Goal: Task Accomplishment & Management: Use online tool/utility

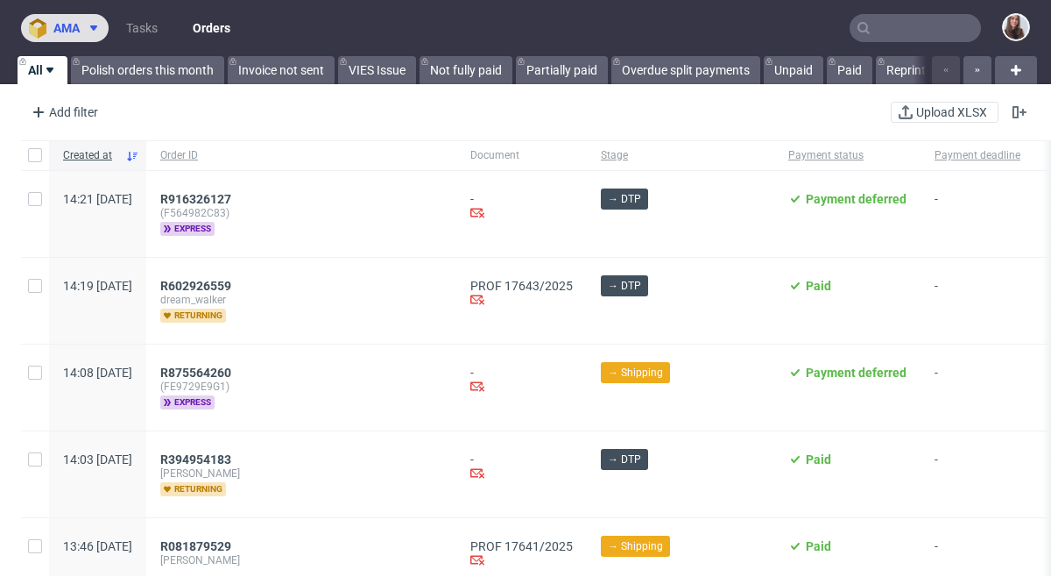
click at [73, 24] on span "ama" at bounding box center [66, 28] width 26 height 12
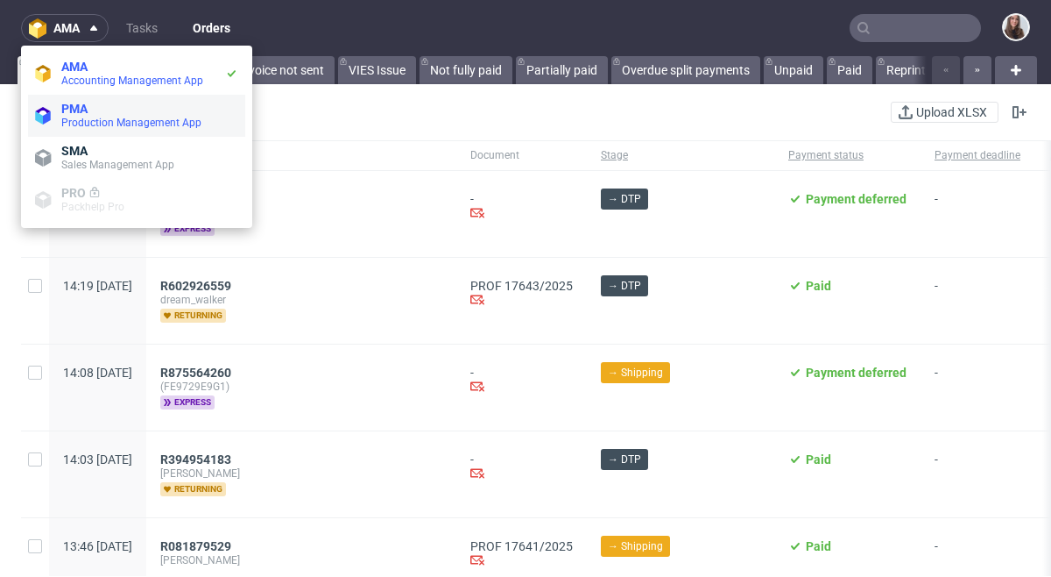
click at [104, 113] on span "PMA" at bounding box center [149, 109] width 177 height 14
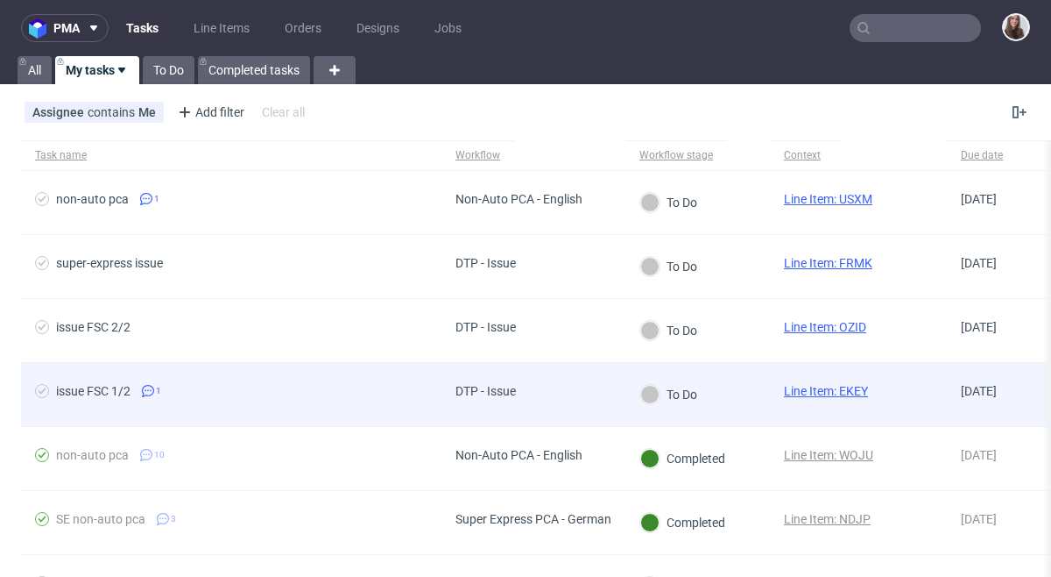
click at [552, 388] on div "DTP - Issue" at bounding box center [534, 395] width 184 height 64
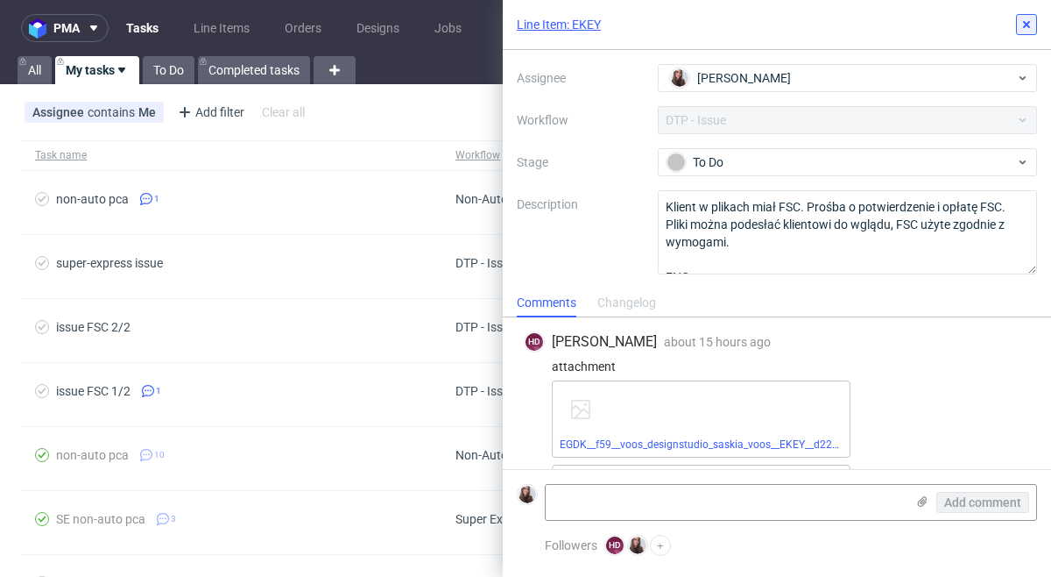
click at [1025, 23] on use at bounding box center [1026, 24] width 7 height 7
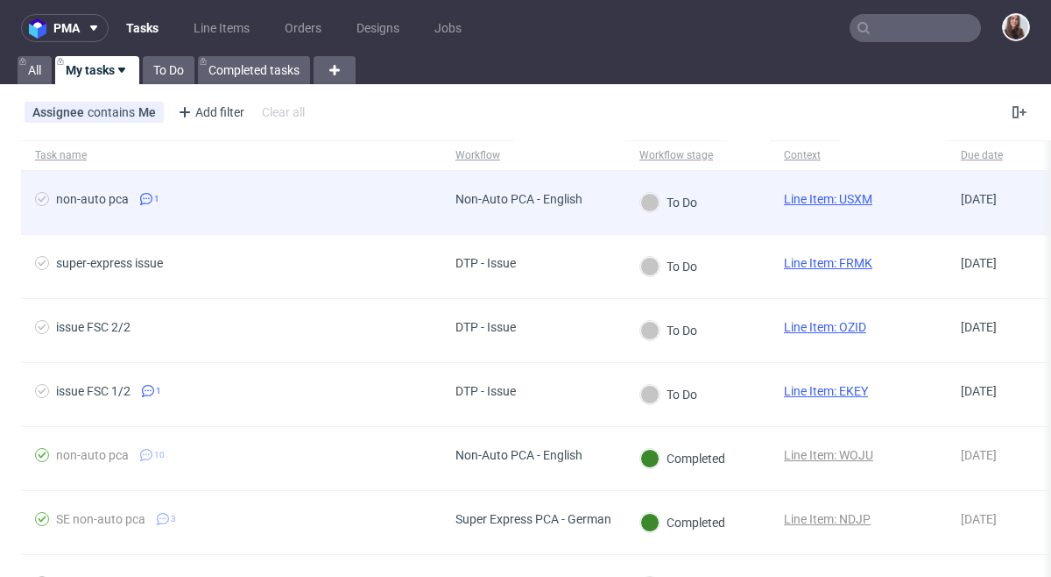
click at [720, 213] on div "To Do" at bounding box center [698, 203] width 145 height 64
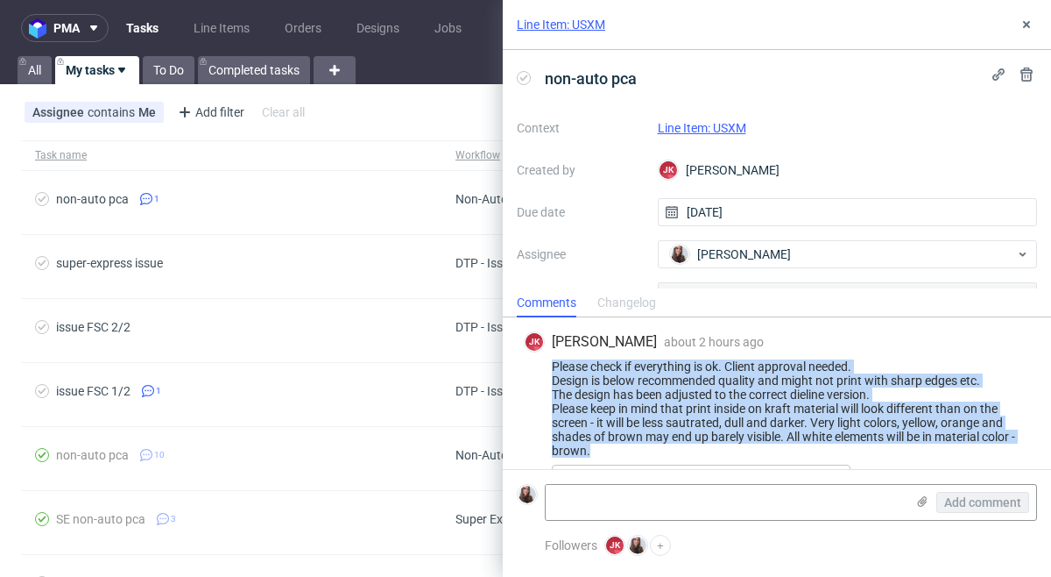
drag, startPoint x: 554, startPoint y: 364, endPoint x: 759, endPoint y: 448, distance: 221.6
click at [759, 448] on div "Please check if everything is ok. Client approval needed. Design is below recom…" at bounding box center [777, 408] width 506 height 98
copy div "Please check if everything is ok. Client approval needed. Design is below recom…"
click at [740, 128] on link "Line Item: USXM" at bounding box center [702, 128] width 88 height 14
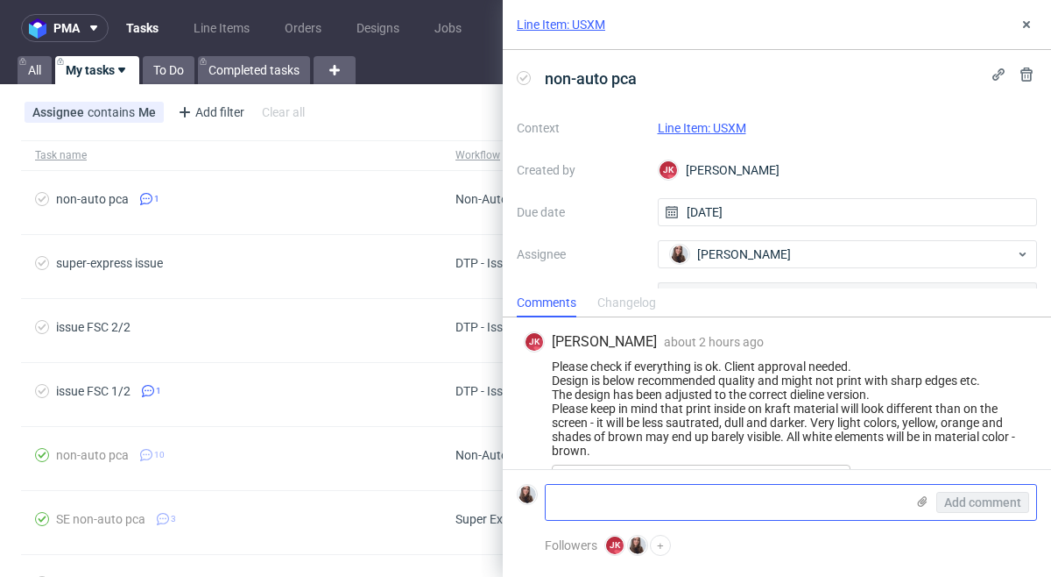
click at [667, 495] on textarea at bounding box center [725, 502] width 359 height 35
paste textarea "https://app-eu1.hubspot.com/contacts/25600958/record/0-5/210143042759/"
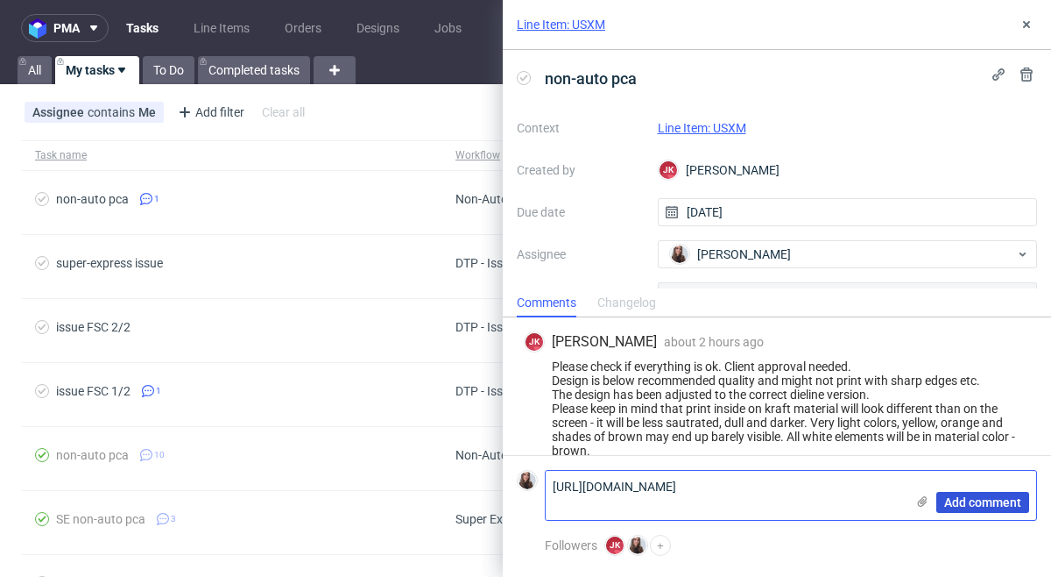
type textarea "https://app-eu1.hubspot.com/contacts/25600958/record/0-5/210143042759/"
click at [998, 503] on span "Add comment" at bounding box center [983, 502] width 77 height 12
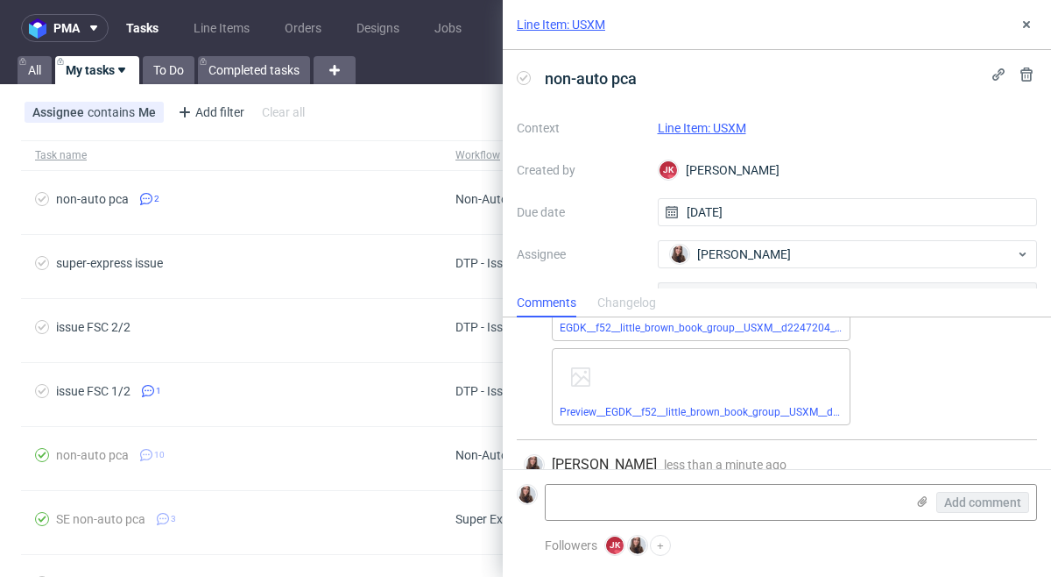
scroll to position [333, 0]
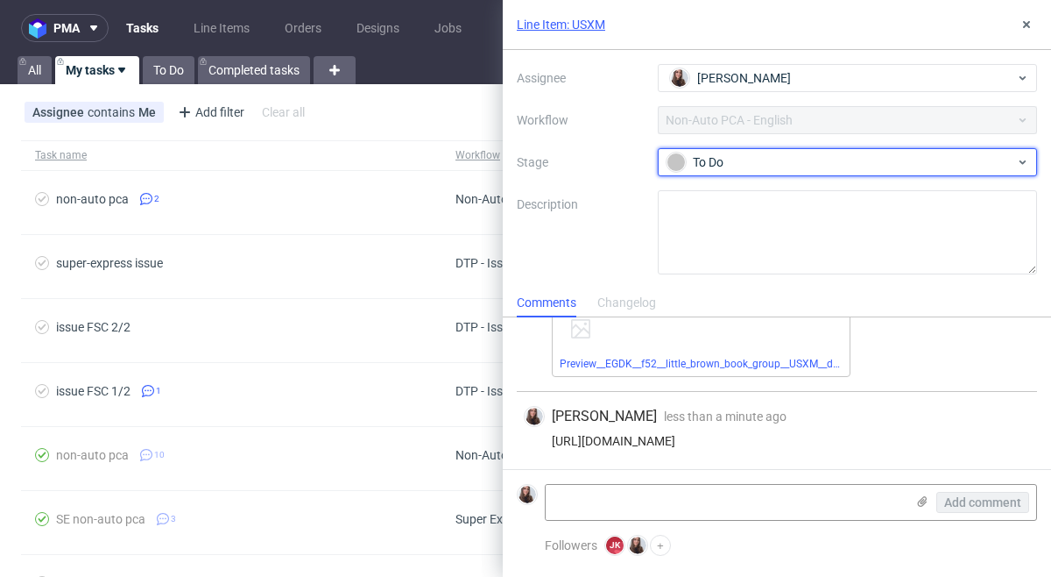
click at [736, 152] on div "To Do" at bounding box center [841, 161] width 349 height 19
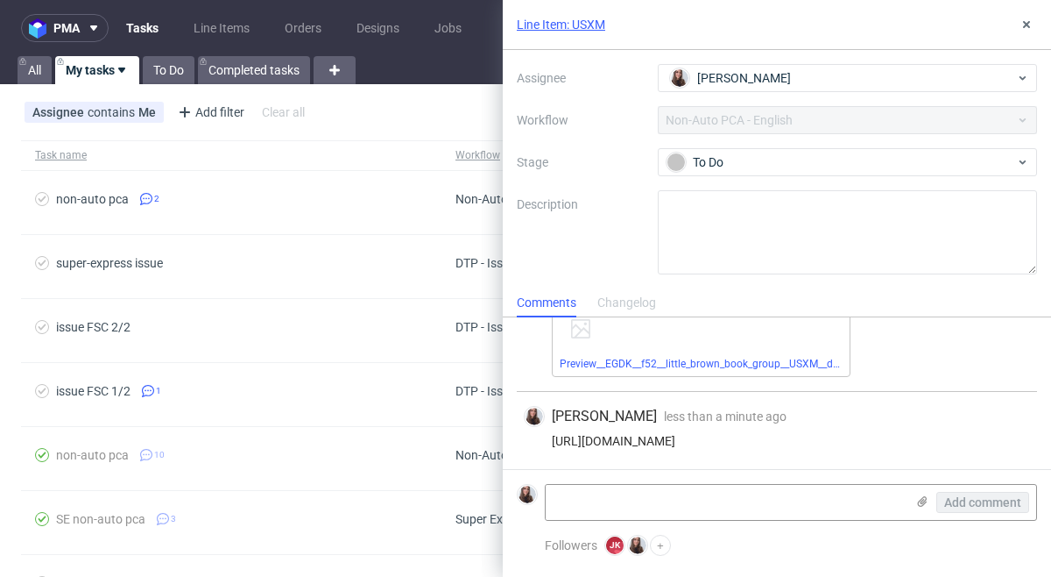
scroll to position [176, 0]
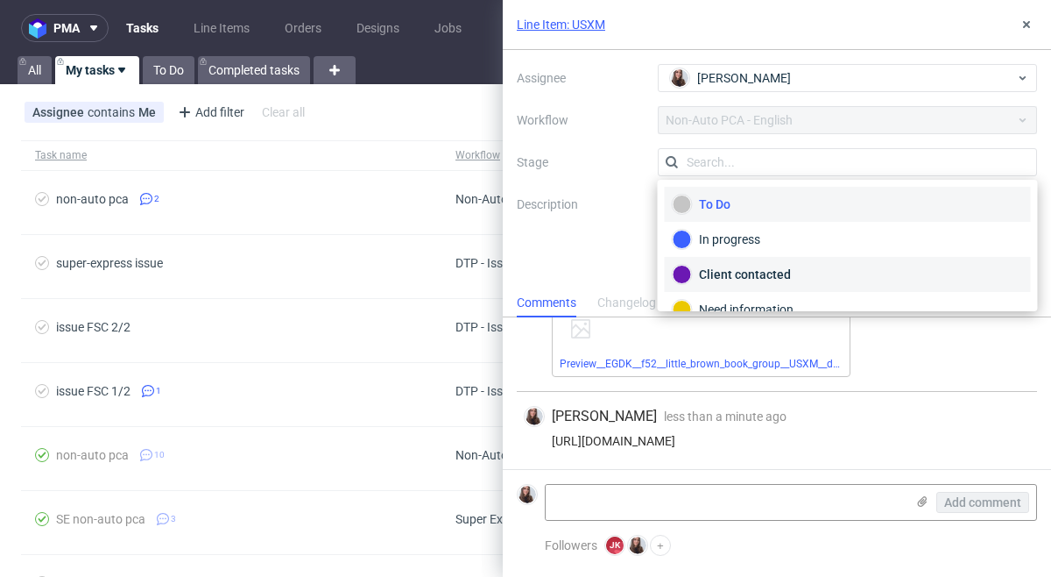
click at [754, 271] on div "Client contacted" at bounding box center [848, 274] width 350 height 19
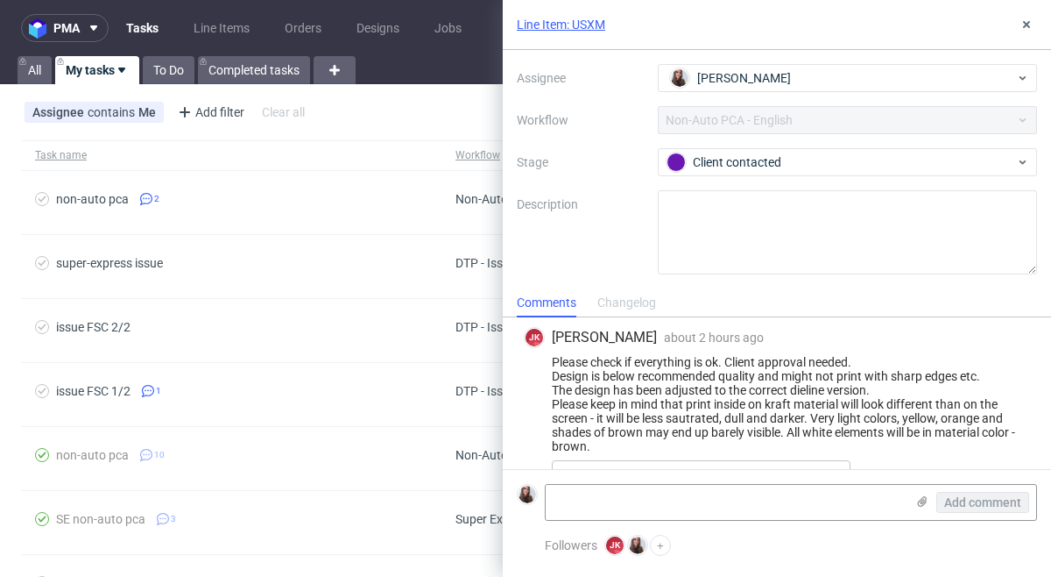
scroll to position [0, 0]
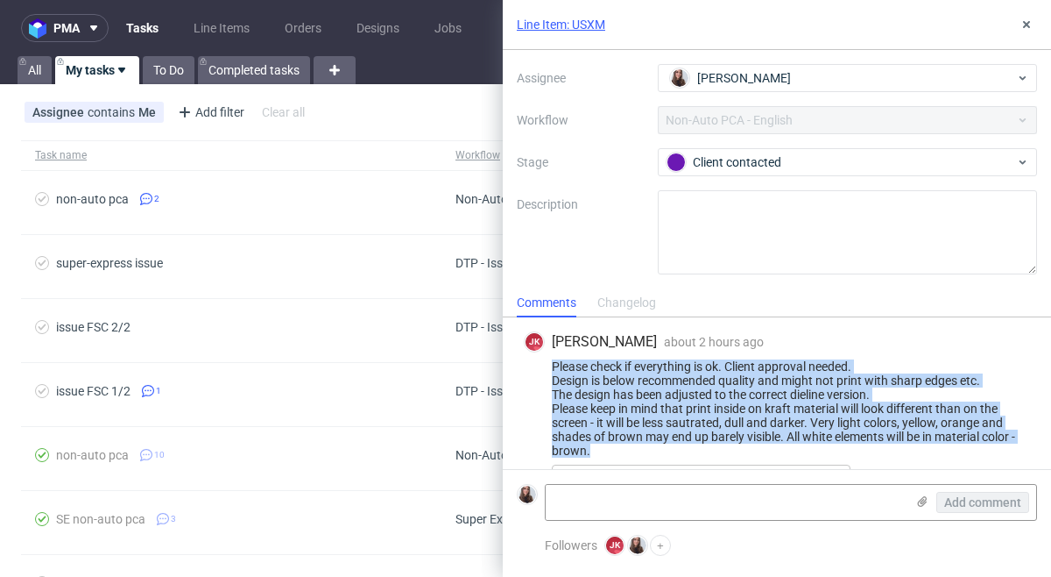
drag, startPoint x: 605, startPoint y: 453, endPoint x: 549, endPoint y: 371, distance: 100.1
click at [549, 371] on div "Please check if everything is ok. Client approval needed. Design is below recom…" at bounding box center [777, 408] width 506 height 98
copy div "Please check if everything is ok. Client approval needed. Design is below recom…"
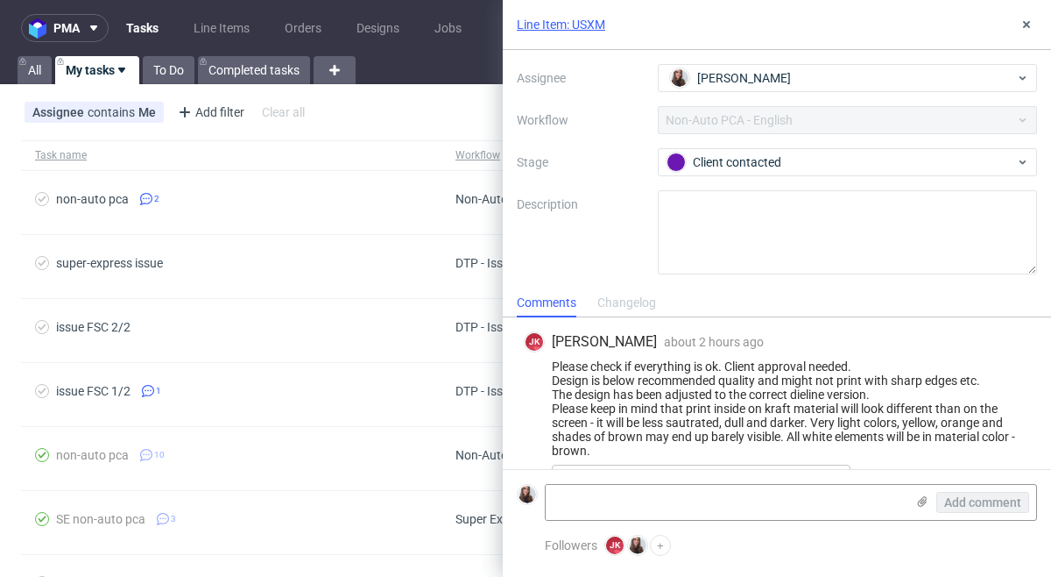
click at [763, 345] on div "JK Jan Kocik about 2 hours ago 20th Aug 2025, 11:59" at bounding box center [777, 341] width 506 height 21
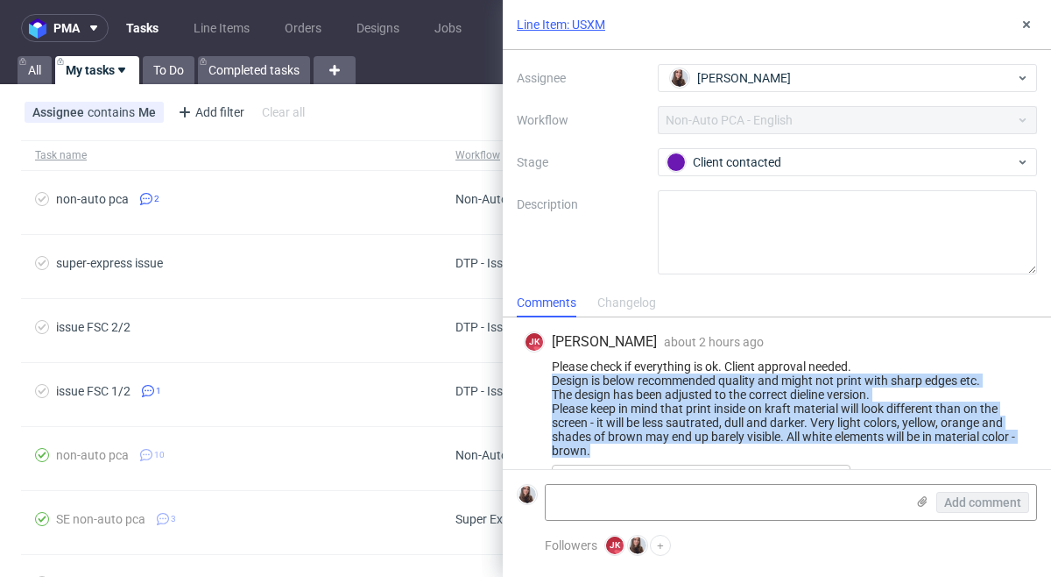
drag, startPoint x: 551, startPoint y: 381, endPoint x: 614, endPoint y: 445, distance: 89.8
click at [614, 445] on div "Please check if everything is ok. Client approval needed. Design is below recom…" at bounding box center [777, 408] width 506 height 98
copy div "Design is below recommended quality and might not print with sharp edges etc. T…"
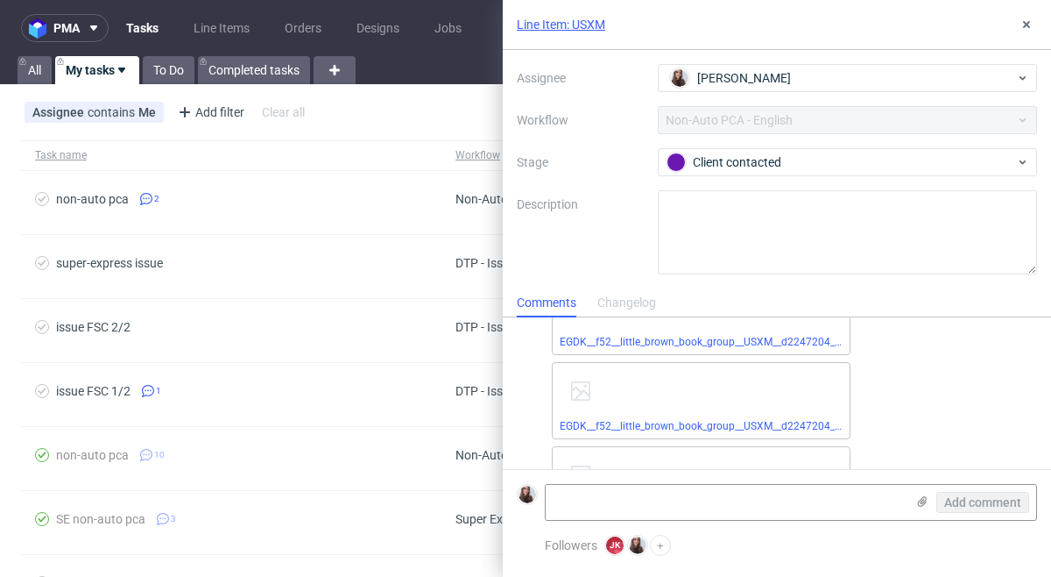
scroll to position [189, 0]
click at [771, 336] on link "EGDK__f52__little_brown_book_group__USXM__d2247204__oR117878293__6__outside.pdf" at bounding box center [772, 339] width 424 height 12
click at [767, 417] on link "EGDK__f52__little_brown_book_group__USXM__d2247204__oR117878293__3__inside.pdf" at bounding box center [768, 423] width 417 height 12
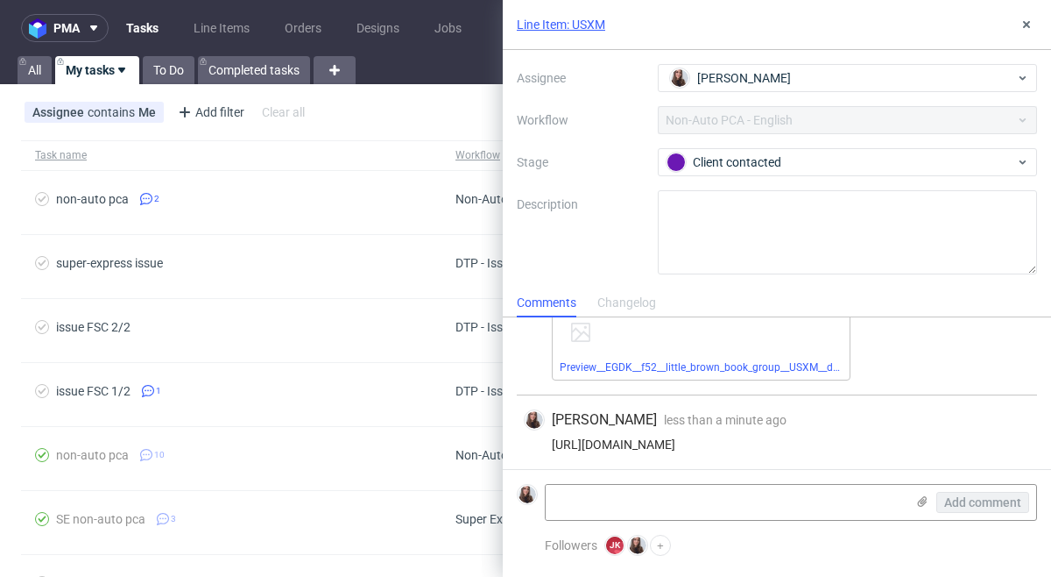
scroll to position [333, 0]
click at [803, 366] on link "Preview__EGDK__f52__little_brown_book_group__USXM__d2247204__oR117878293__3__in…" at bounding box center [791, 363] width 463 height 12
click at [1026, 18] on icon at bounding box center [1027, 25] width 14 height 14
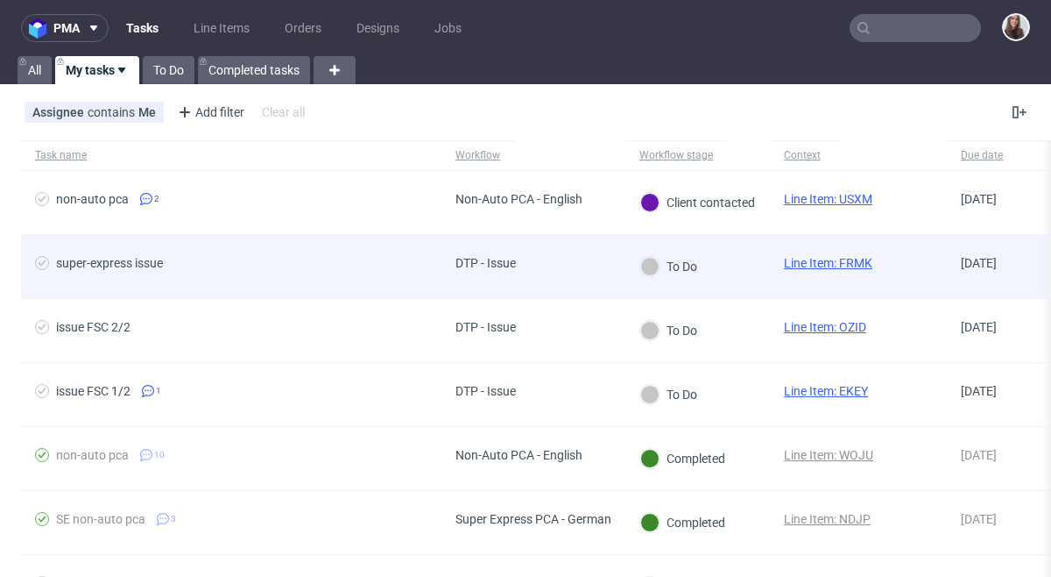
click at [711, 261] on div "To Do" at bounding box center [669, 266] width 87 height 63
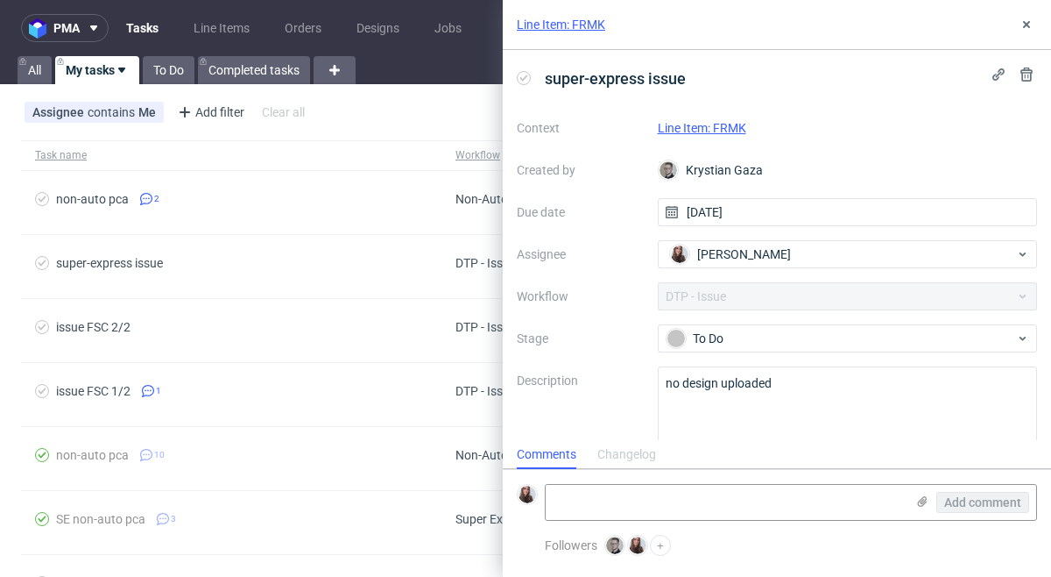
scroll to position [25, 0]
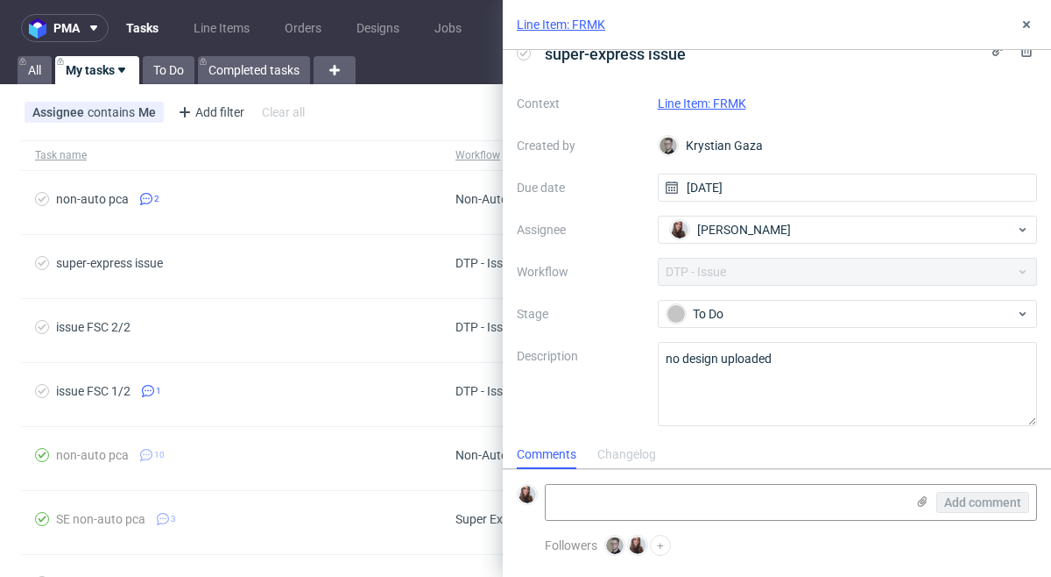
click at [733, 102] on link "Line Item: FRMK" at bounding box center [702, 103] width 88 height 14
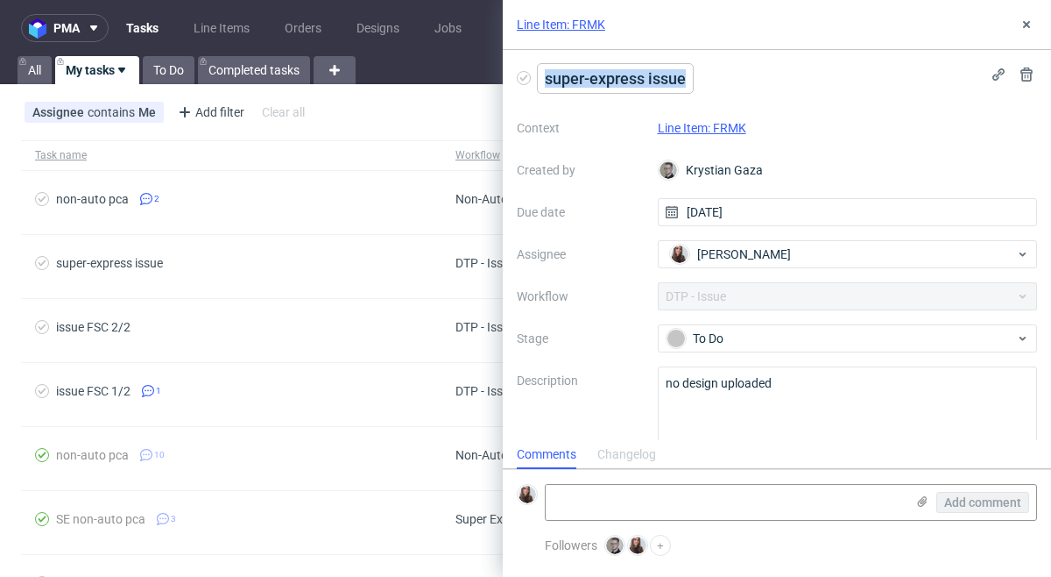
drag, startPoint x: 698, startPoint y: 80, endPoint x: 542, endPoint y: 80, distance: 156.8
click at [542, 80] on div "super-express issue" at bounding box center [777, 78] width 520 height 29
click at [568, 22] on link "Line Item: FRMK" at bounding box center [561, 25] width 88 height 18
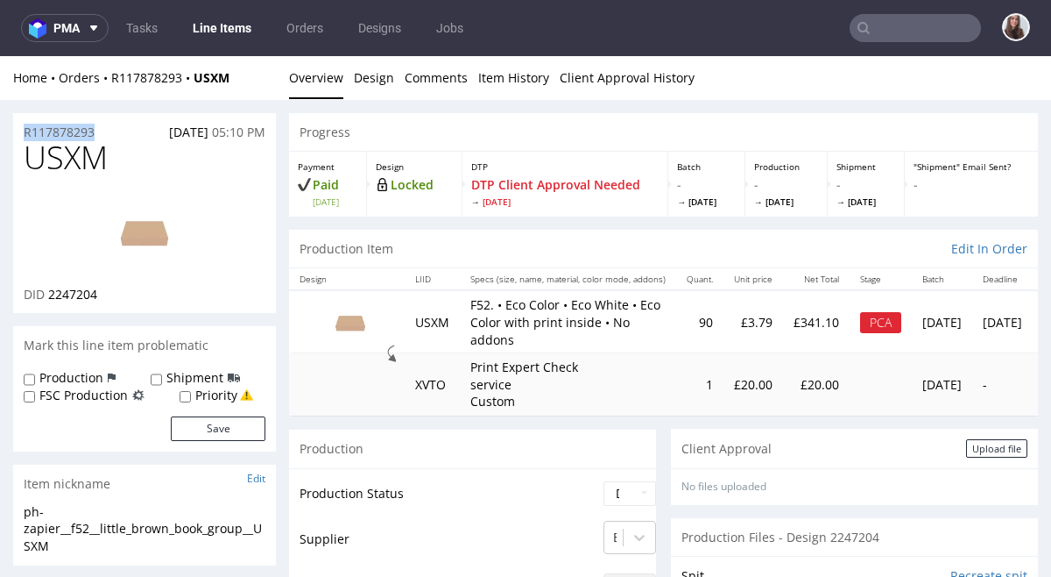
drag, startPoint x: 109, startPoint y: 131, endPoint x: 19, endPoint y: 128, distance: 89.4
click at [19, 128] on div "R117878293 07.08.2025 05:10 PM" at bounding box center [144, 127] width 263 height 28
copy p "R117878293"
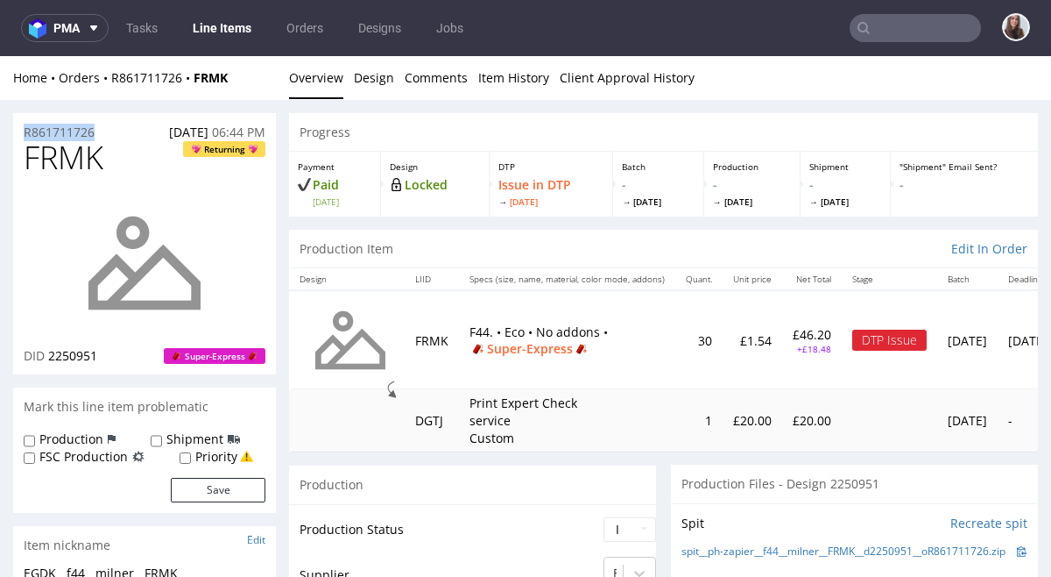
drag, startPoint x: 104, startPoint y: 129, endPoint x: 13, endPoint y: 137, distance: 91.5
click at [13, 137] on div "R861711726 19.08.2025 06:44 PM" at bounding box center [144, 127] width 263 height 28
copy p "R861711726"
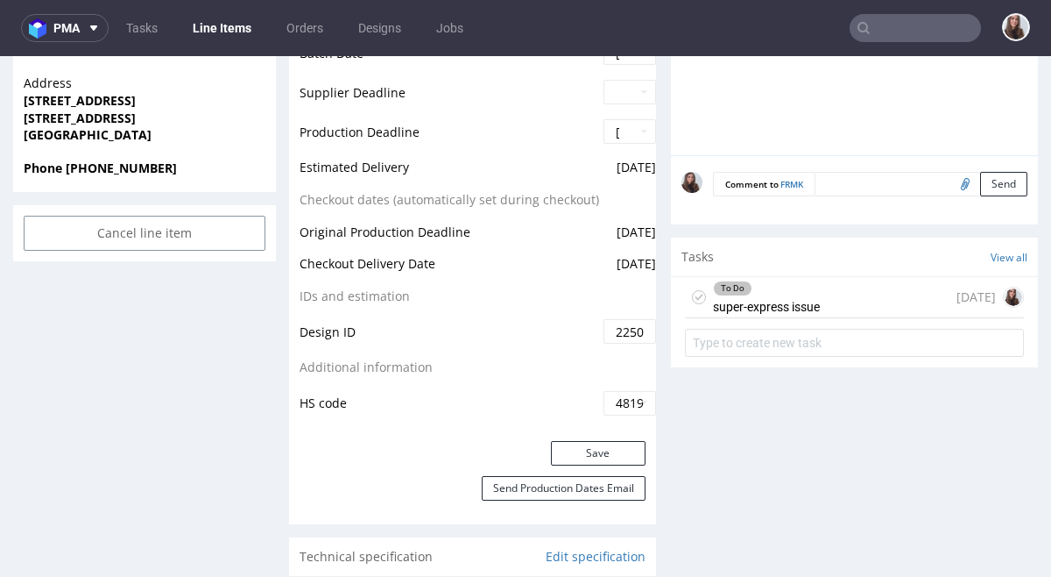
scroll to position [906, 0]
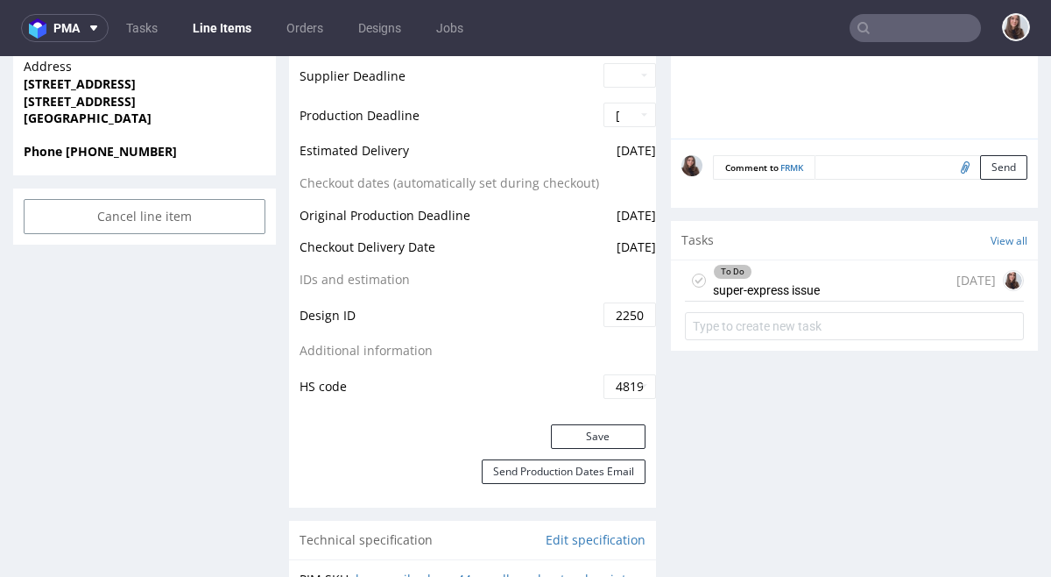
click at [801, 301] on div "To Do super-express issue" at bounding box center [766, 280] width 107 height 40
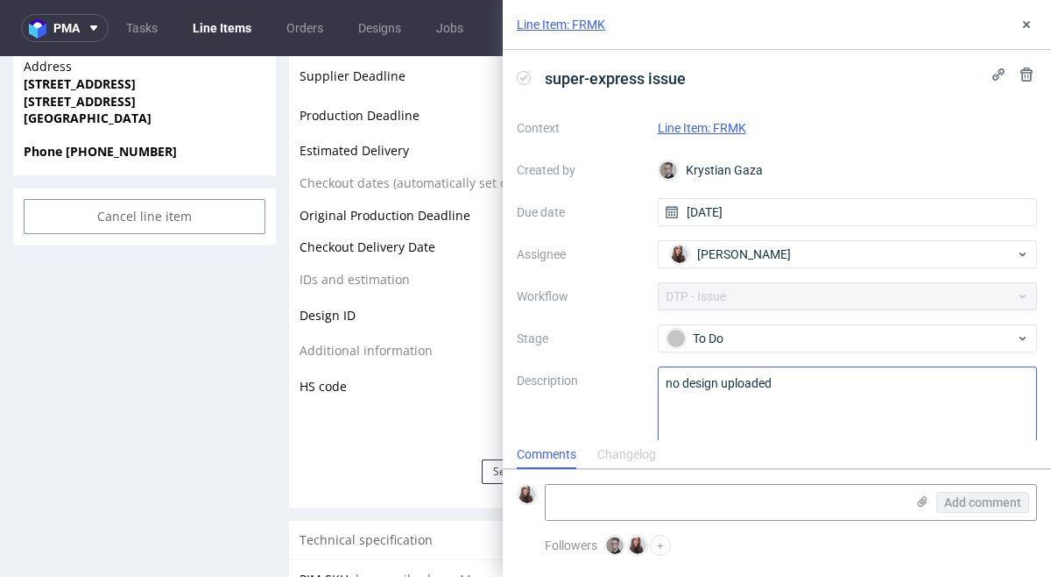
scroll to position [14, 0]
click at [634, 504] on textarea at bounding box center [725, 502] width 359 height 35
paste textarea "https://app-eu1.hubspot.com/contacts/25600958/record/0-5/210143044798/"
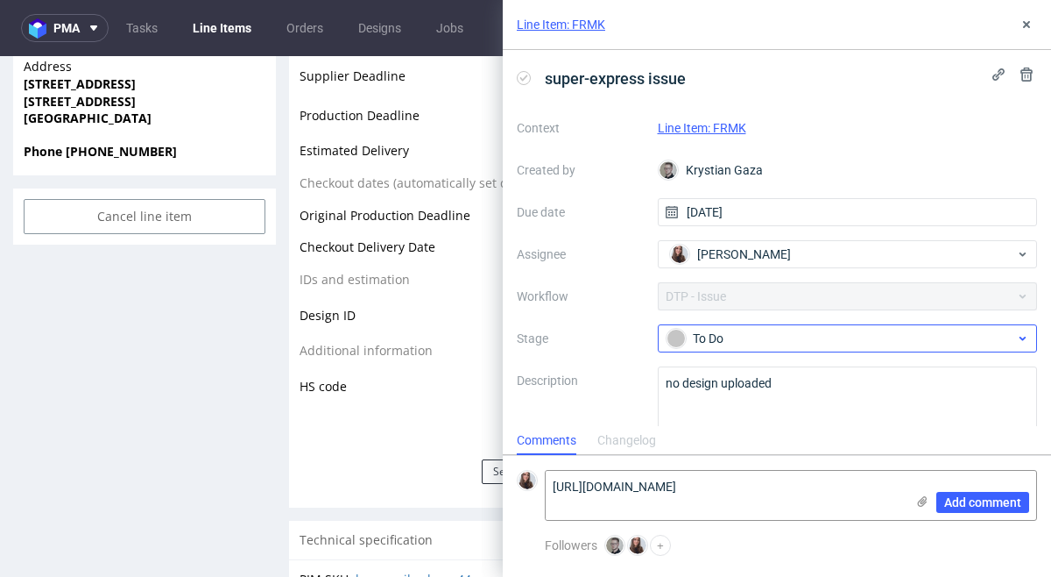
type textarea "https://app-eu1.hubspot.com/contacts/25600958/record/0-5/210143044798/"
click at [736, 329] on div "To Do" at bounding box center [841, 338] width 349 height 19
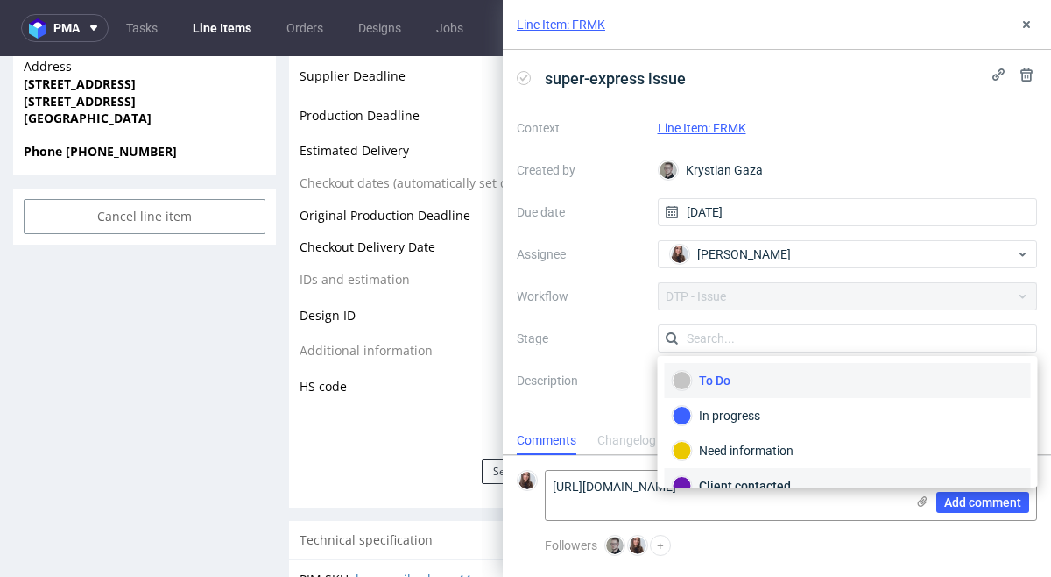
click at [742, 476] on div "Client contacted" at bounding box center [848, 485] width 350 height 19
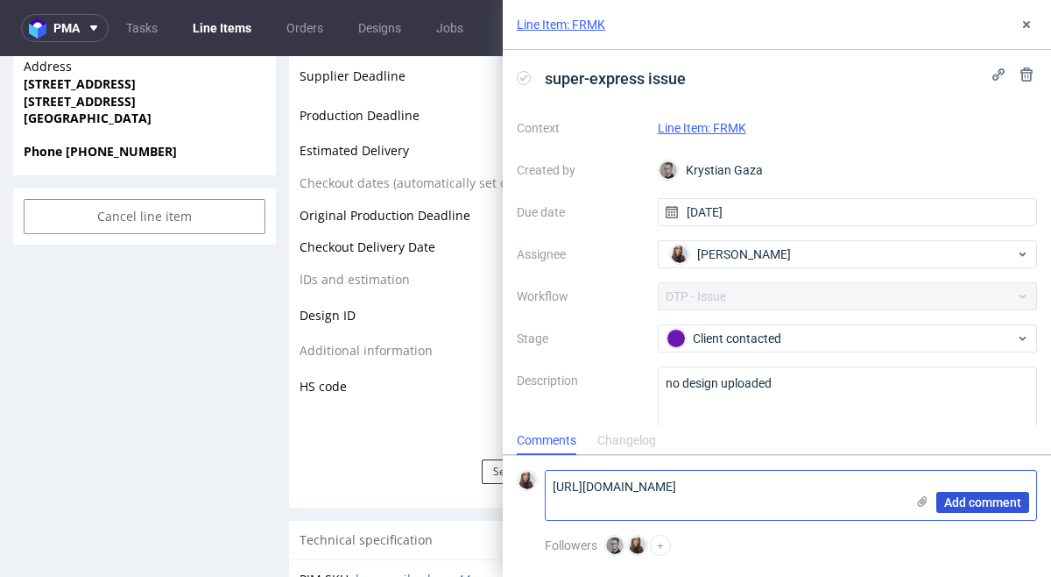
click at [1008, 499] on span "Add comment" at bounding box center [983, 502] width 77 height 12
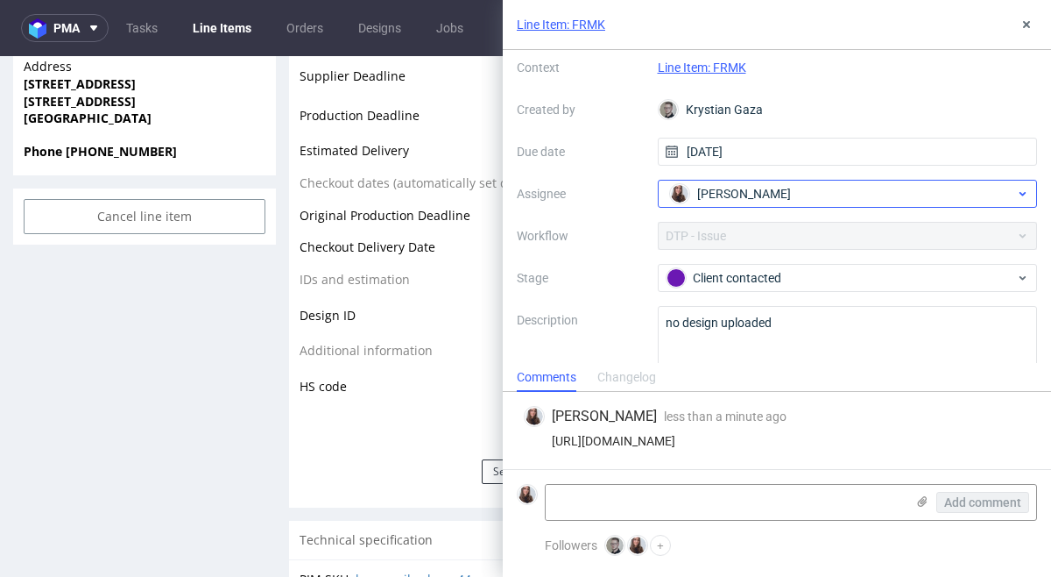
scroll to position [102, 0]
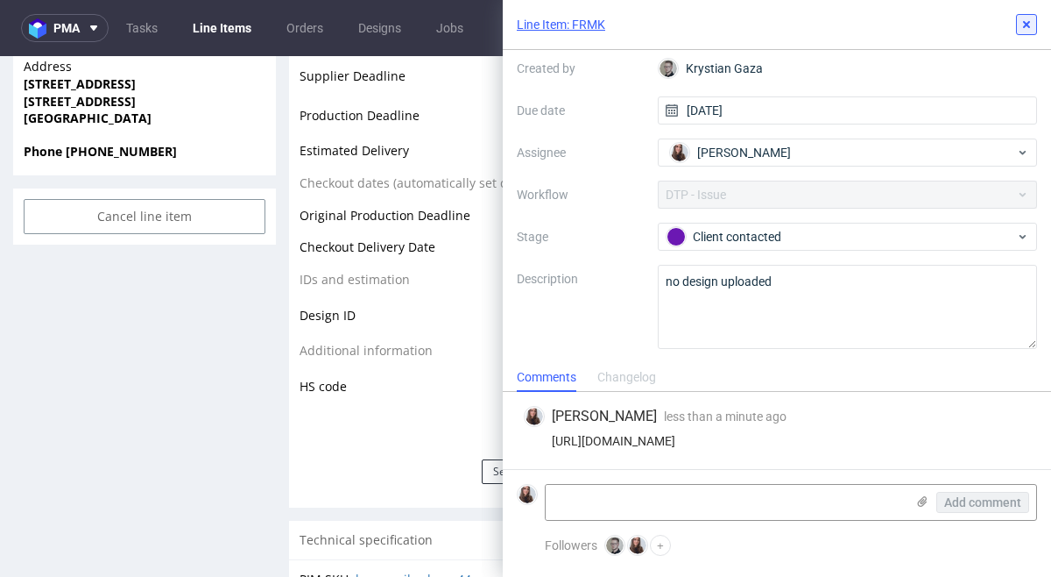
click at [1032, 19] on icon at bounding box center [1027, 25] width 14 height 14
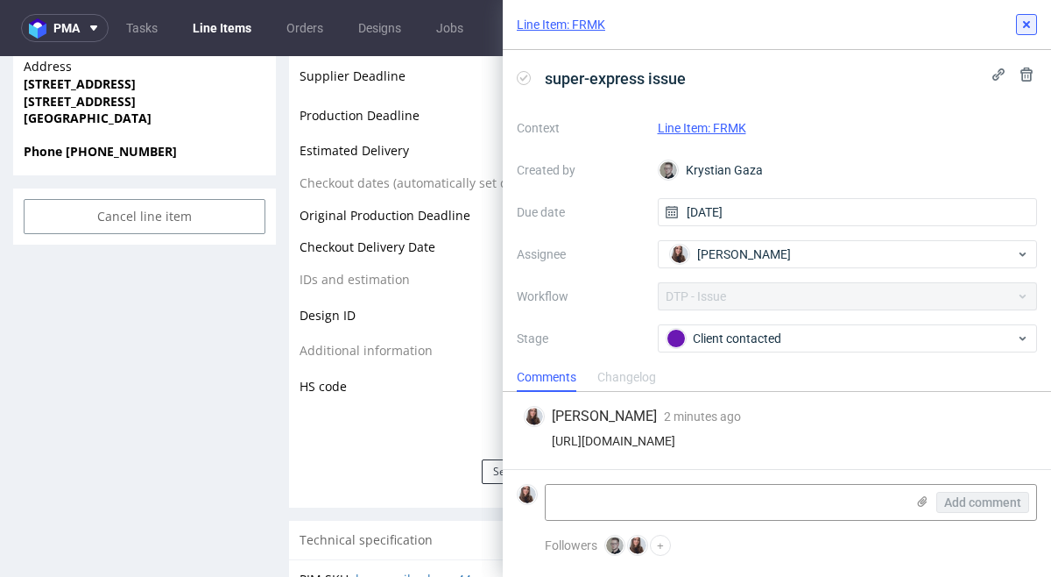
click at [1030, 26] on use at bounding box center [1026, 24] width 7 height 7
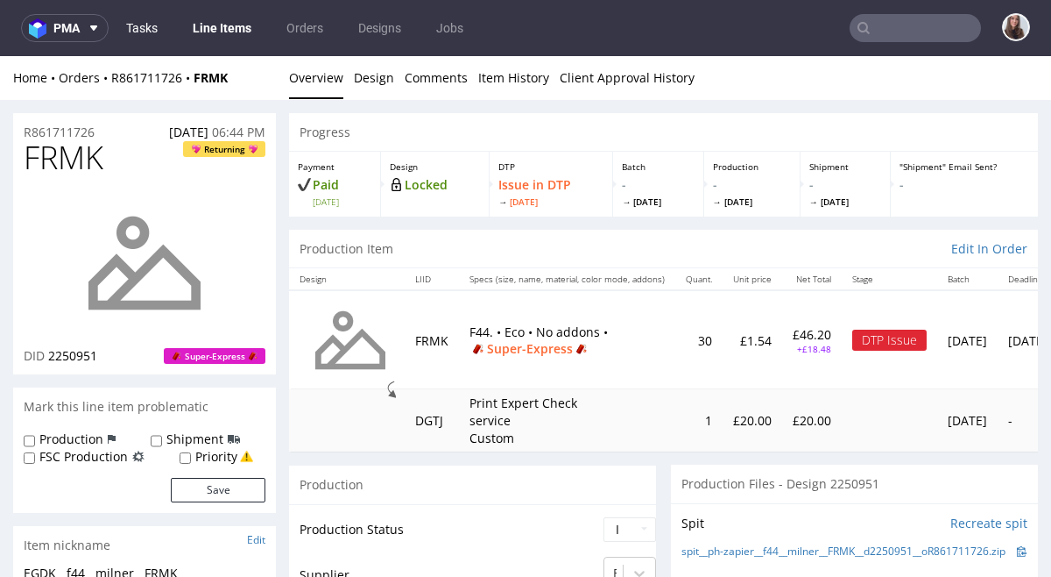
click at [135, 34] on link "Tasks" at bounding box center [142, 28] width 53 height 28
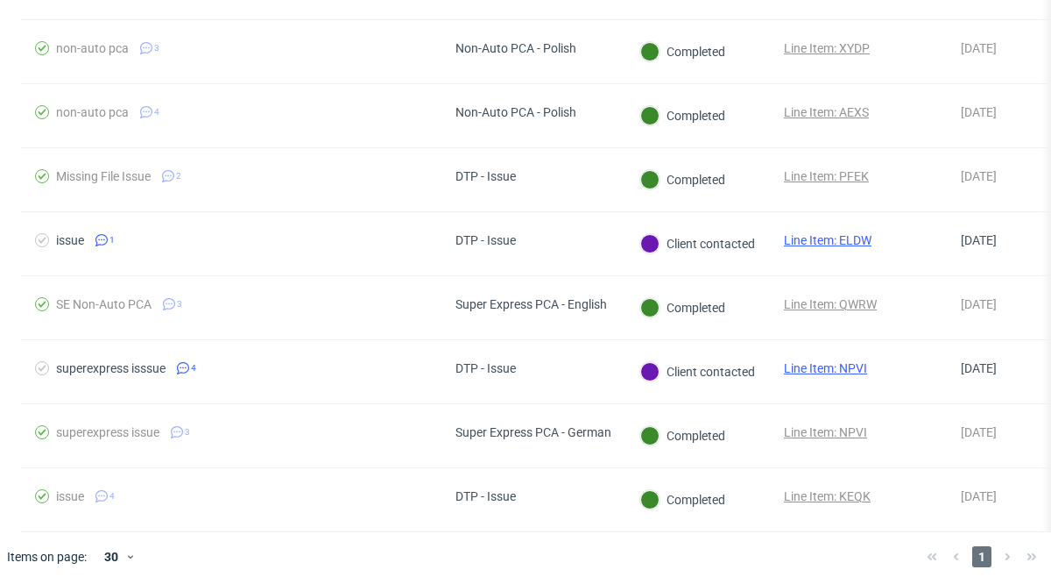
scroll to position [1122, 0]
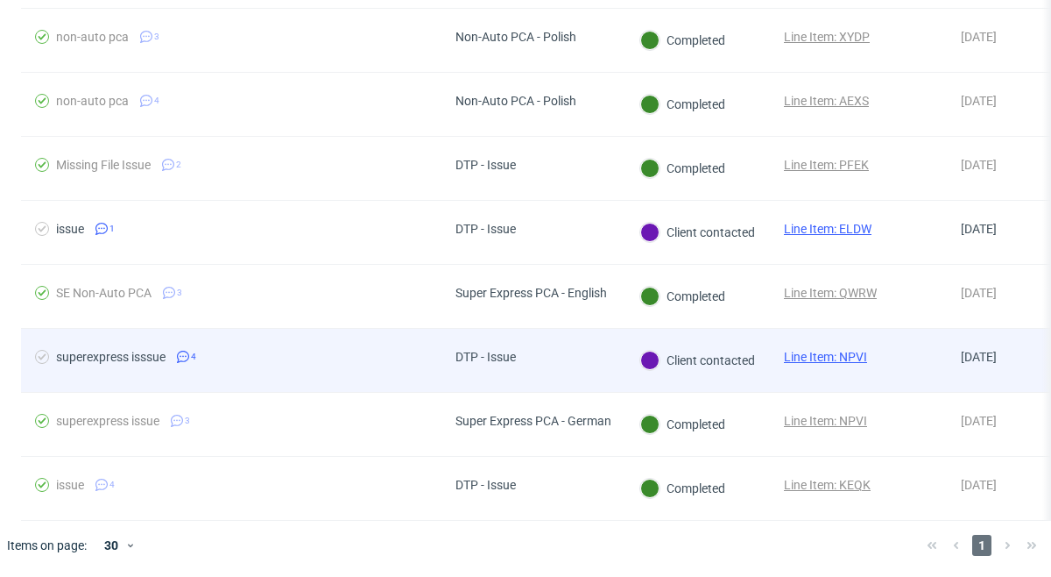
click at [700, 347] on div "Client contacted" at bounding box center [698, 360] width 145 height 63
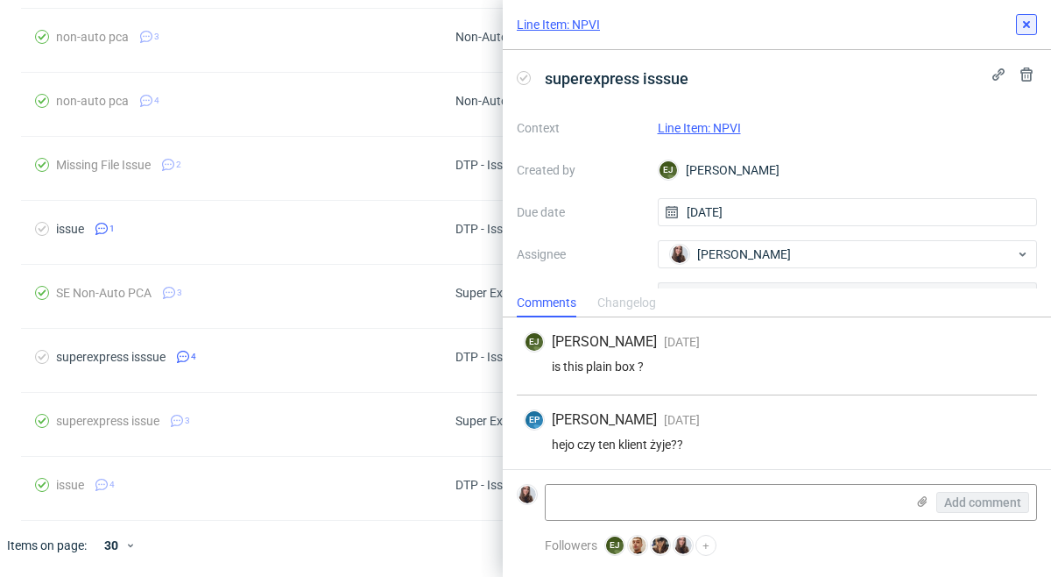
click at [1035, 25] on button at bounding box center [1026, 24] width 21 height 21
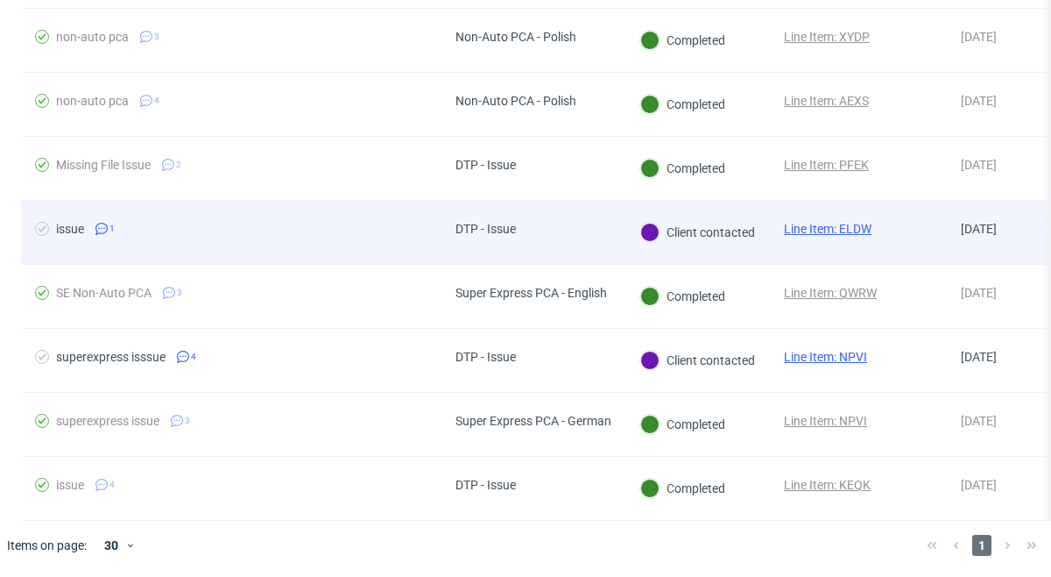
click at [739, 222] on div "Client contacted" at bounding box center [698, 232] width 117 height 21
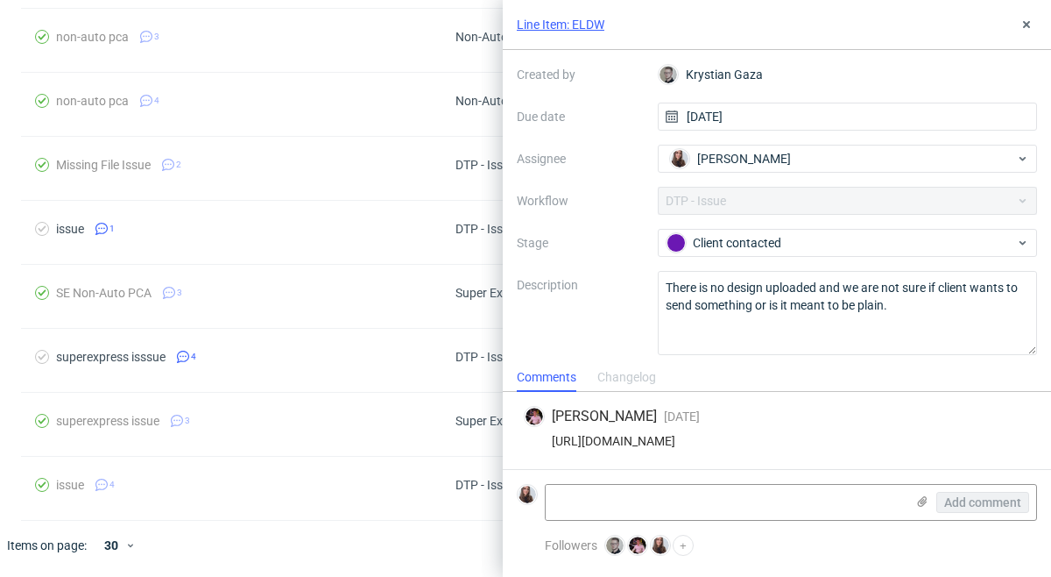
scroll to position [102, 0]
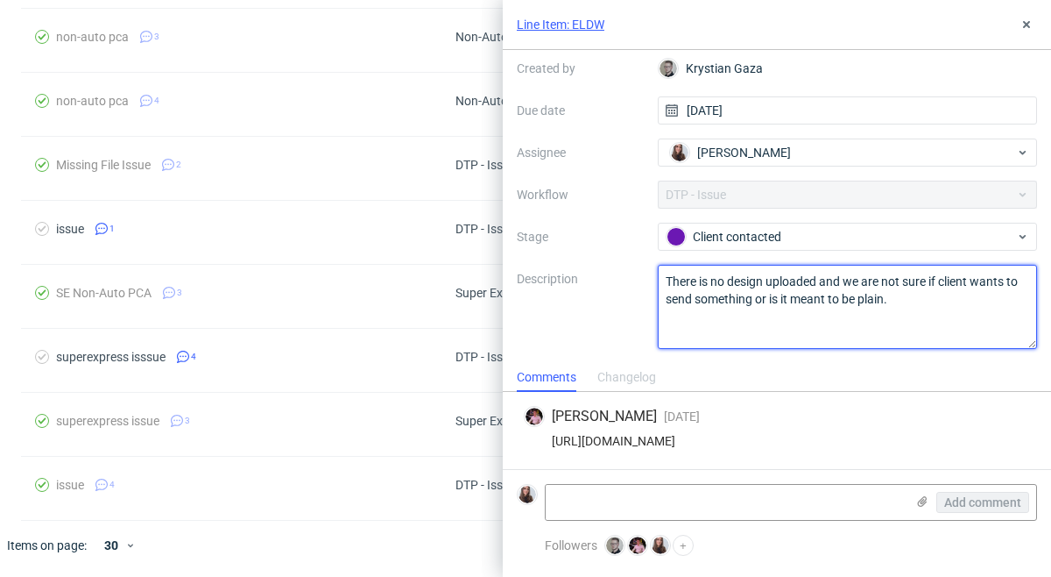
drag, startPoint x: 909, startPoint y: 299, endPoint x: 667, endPoint y: 281, distance: 242.5
click at [667, 281] on textarea "There is no design uploaded and we are not sure if client wants to send somethi…" at bounding box center [848, 307] width 380 height 84
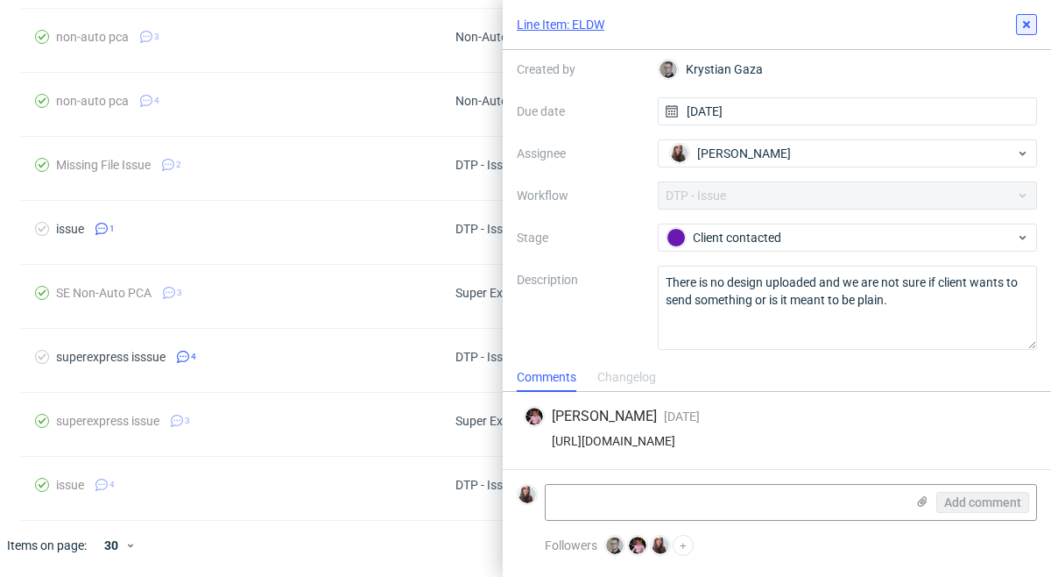
click at [1029, 26] on use at bounding box center [1026, 24] width 7 height 7
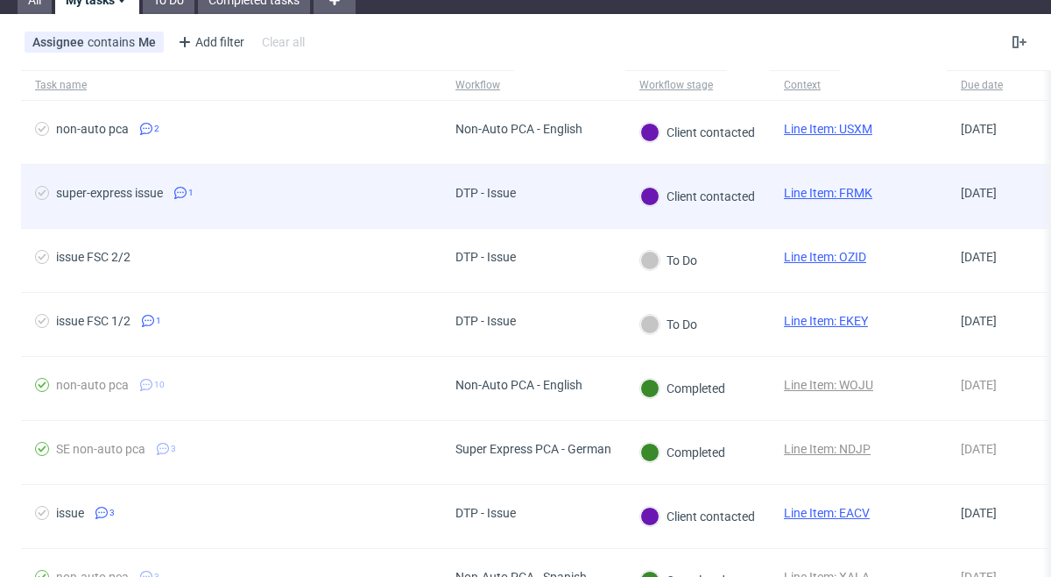
scroll to position [88, 0]
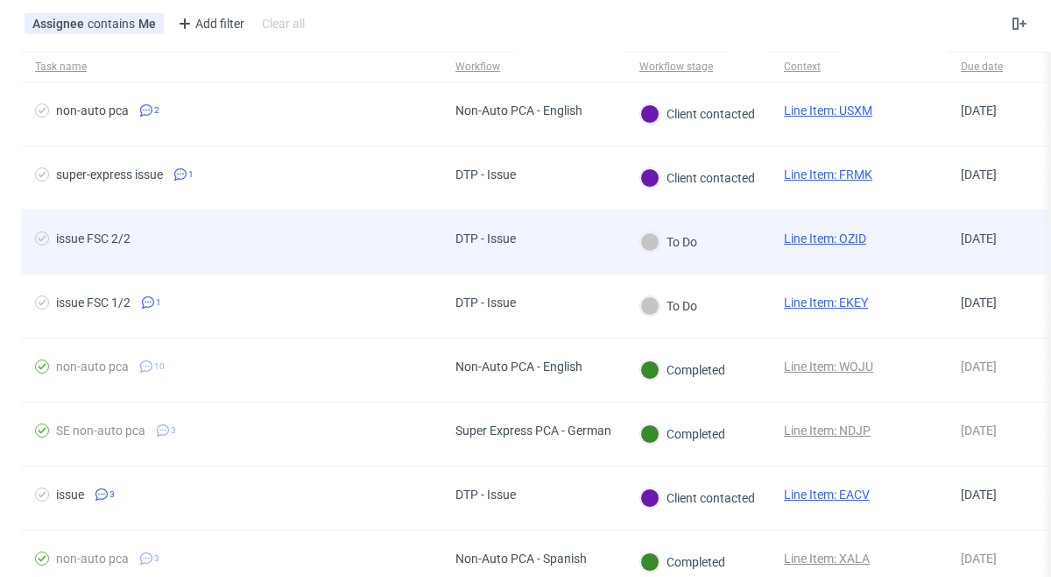
click at [545, 221] on div "DTP - Issue" at bounding box center [534, 242] width 184 height 64
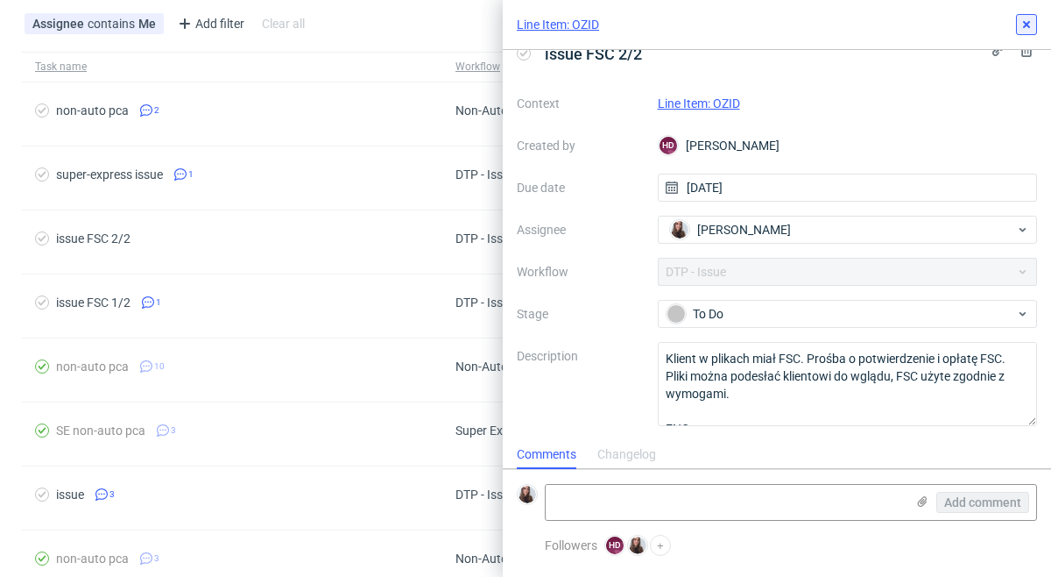
click at [1022, 25] on icon at bounding box center [1027, 25] width 14 height 14
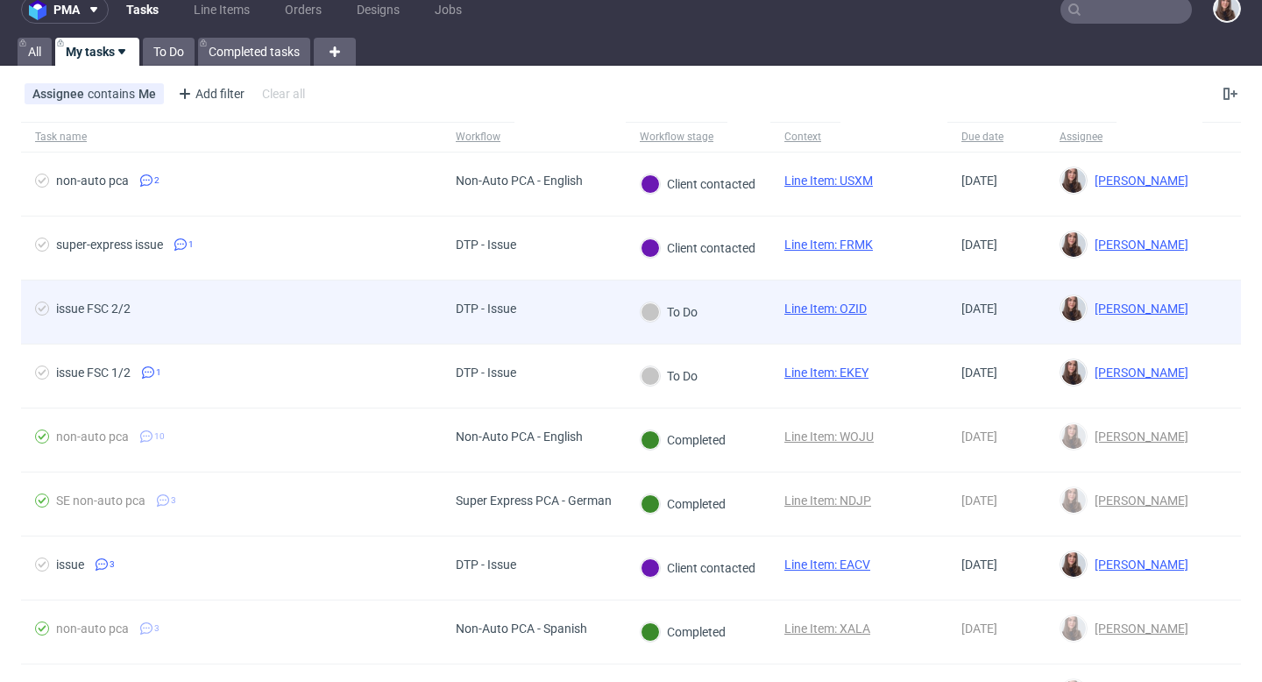
scroll to position [18, 0]
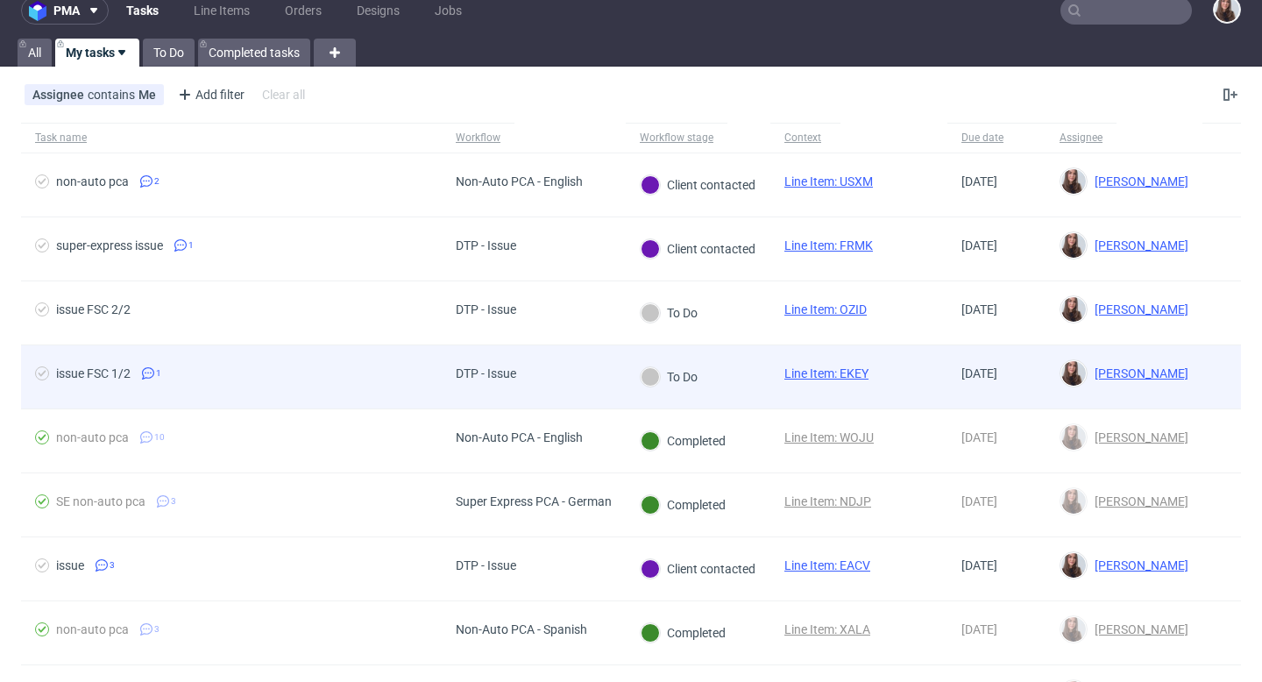
click at [853, 369] on link "Line Item: EKEY" at bounding box center [826, 373] width 84 height 14
click at [541, 351] on div "DTP - Issue" at bounding box center [534, 377] width 184 height 64
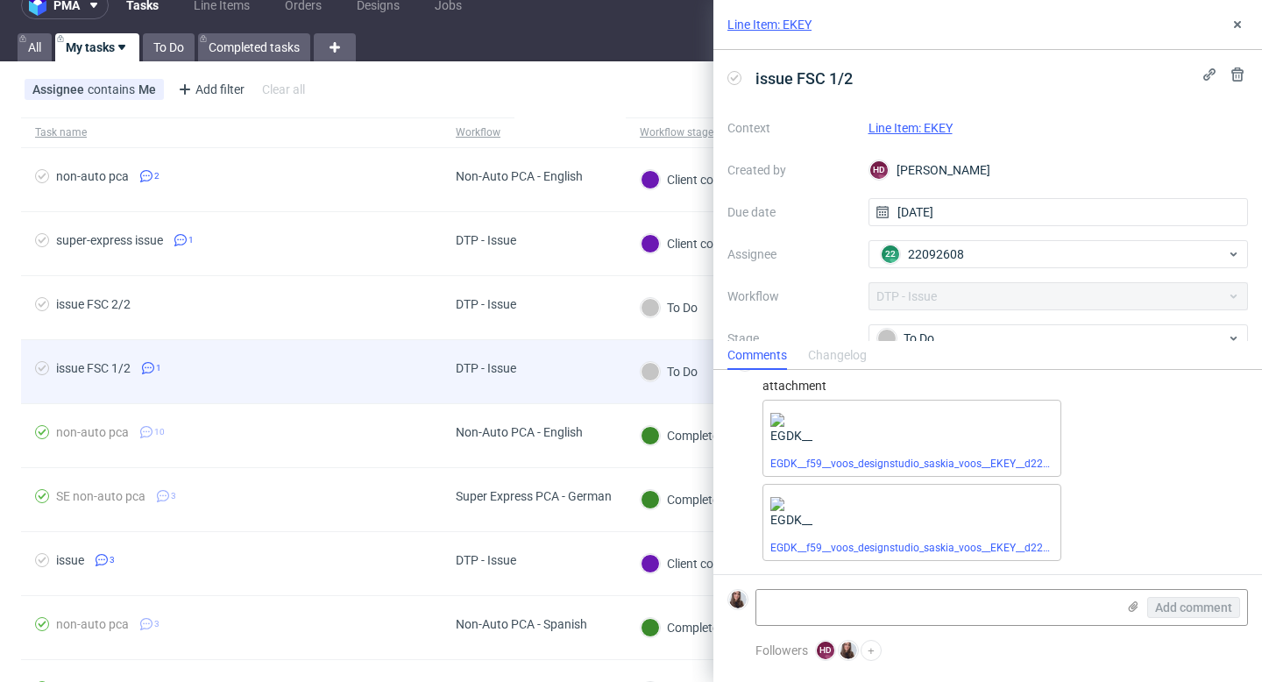
scroll to position [34, 0]
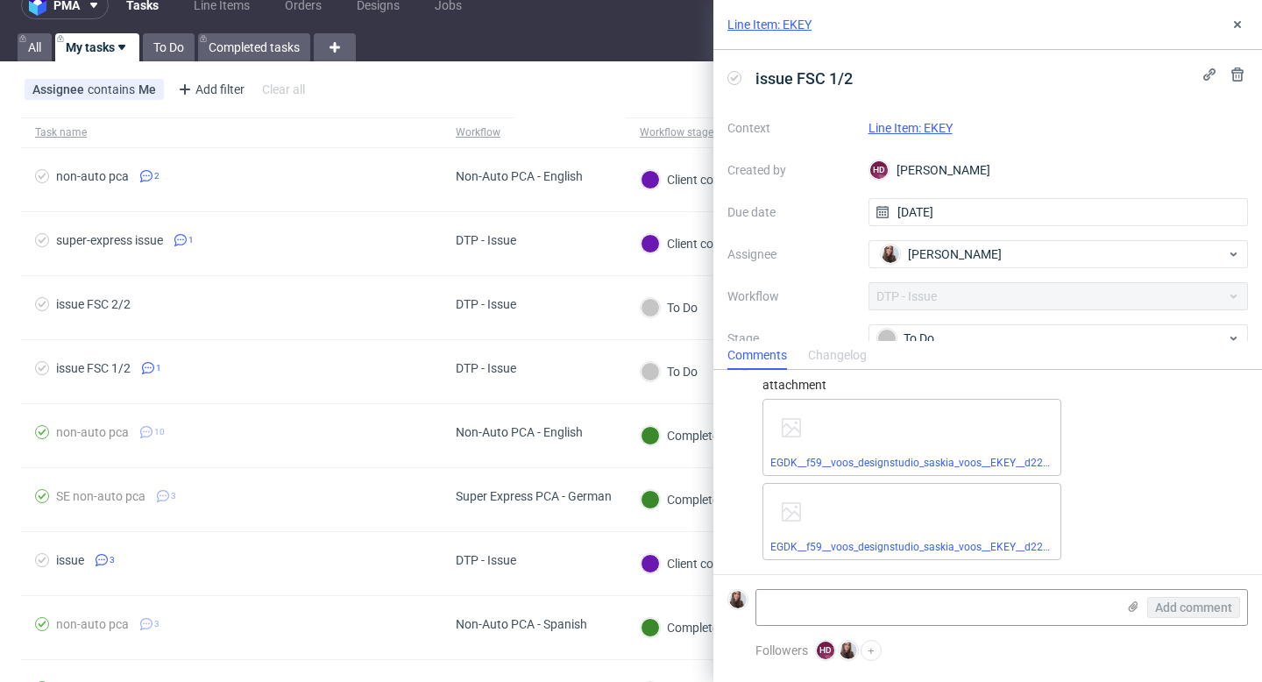
click at [918, 122] on link "Line Item: EKEY" at bounding box center [910, 128] width 84 height 14
drag, startPoint x: 826, startPoint y: 74, endPoint x: 800, endPoint y: 77, distance: 26.4
click at [800, 77] on span "issue FSC 1/2" at bounding box center [803, 78] width 111 height 29
copy span "FSC"
click at [933, 128] on link "Line Item: EKEY" at bounding box center [910, 128] width 84 height 14
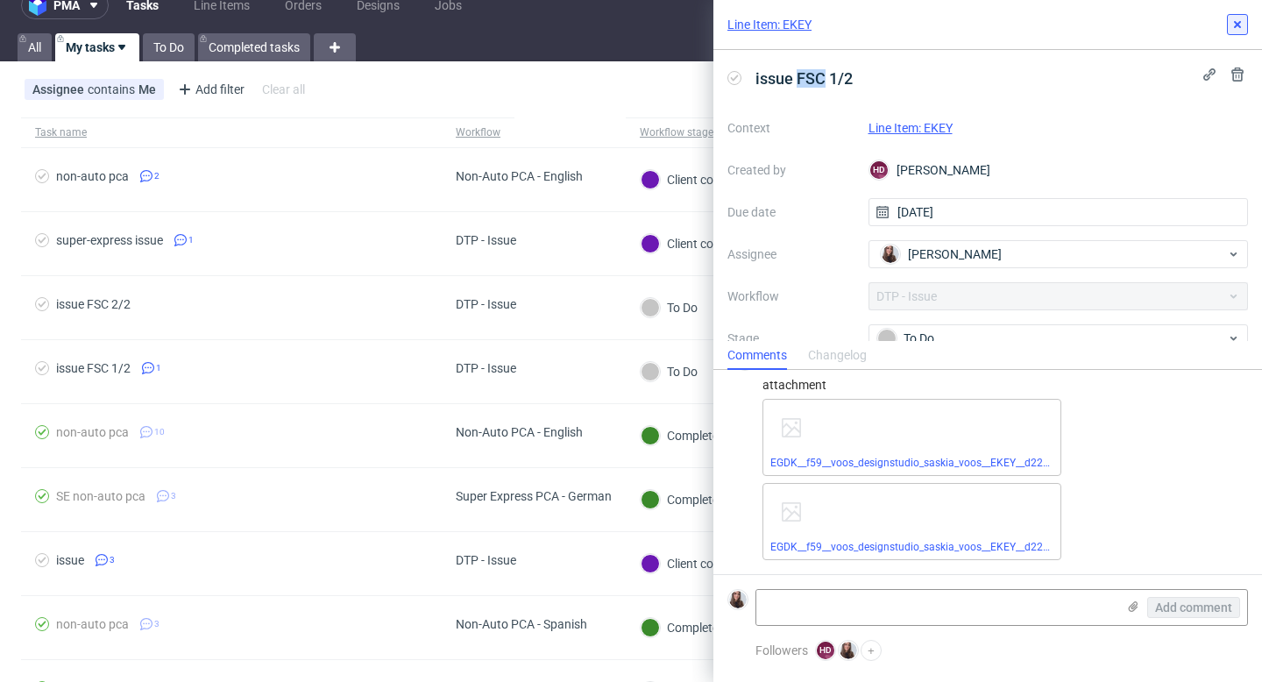
click at [1051, 22] on icon at bounding box center [1237, 25] width 14 height 14
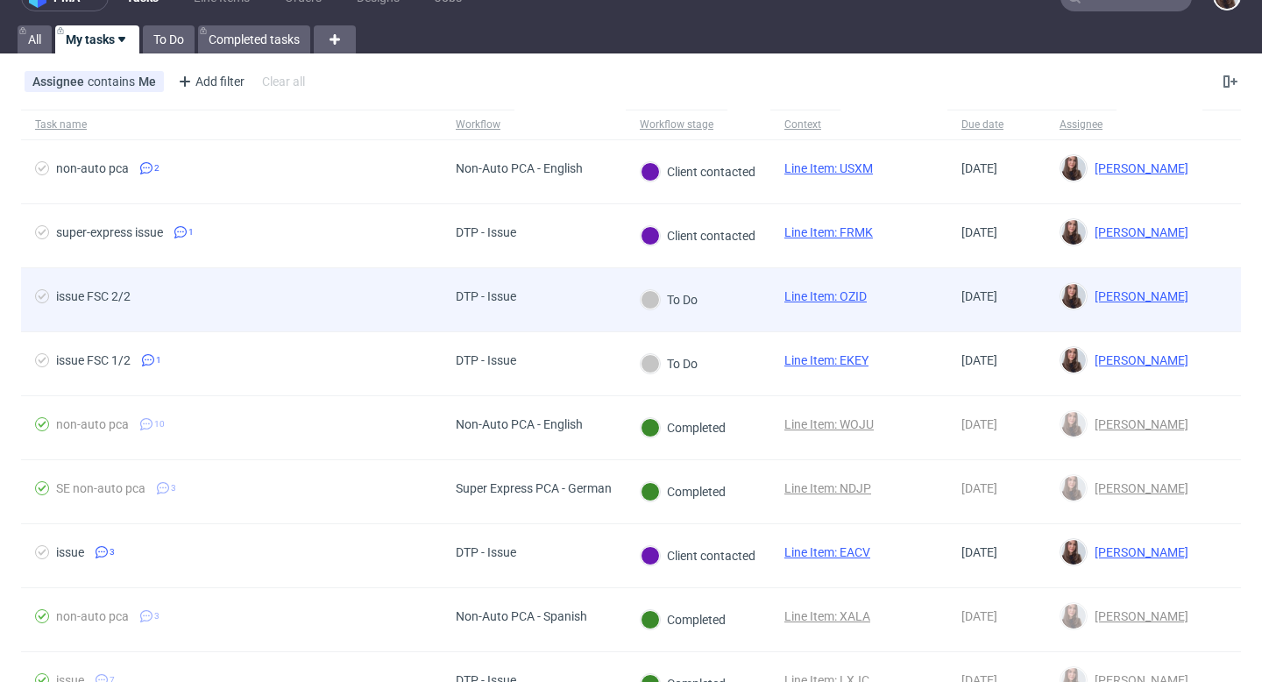
click at [370, 307] on span "issue FSC 2/2" at bounding box center [231, 299] width 393 height 21
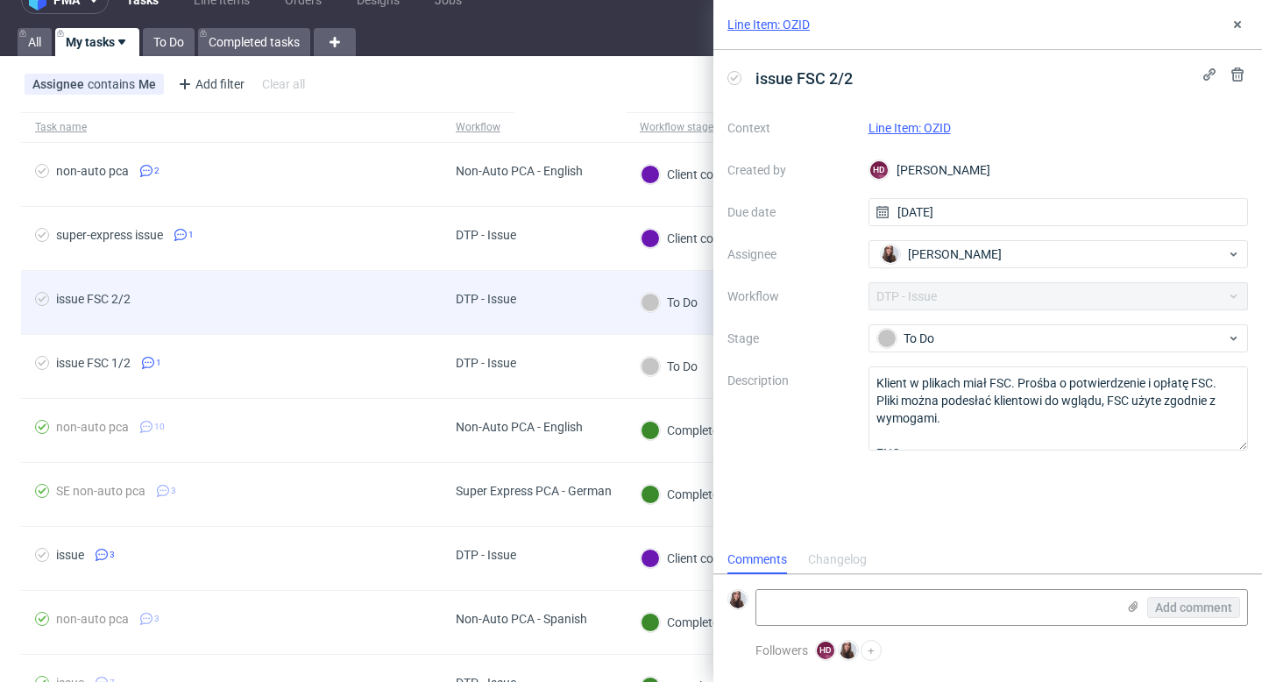
scroll to position [14, 0]
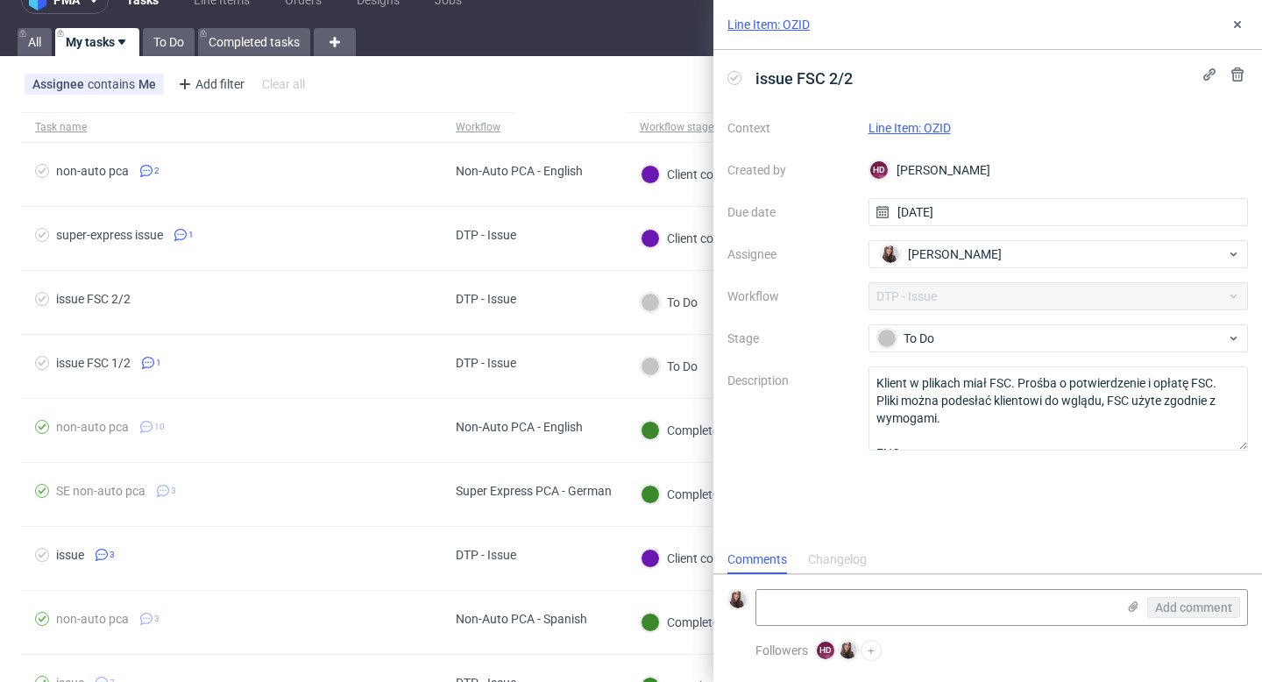
click at [944, 129] on link "Line Item: OZID" at bounding box center [909, 128] width 82 height 14
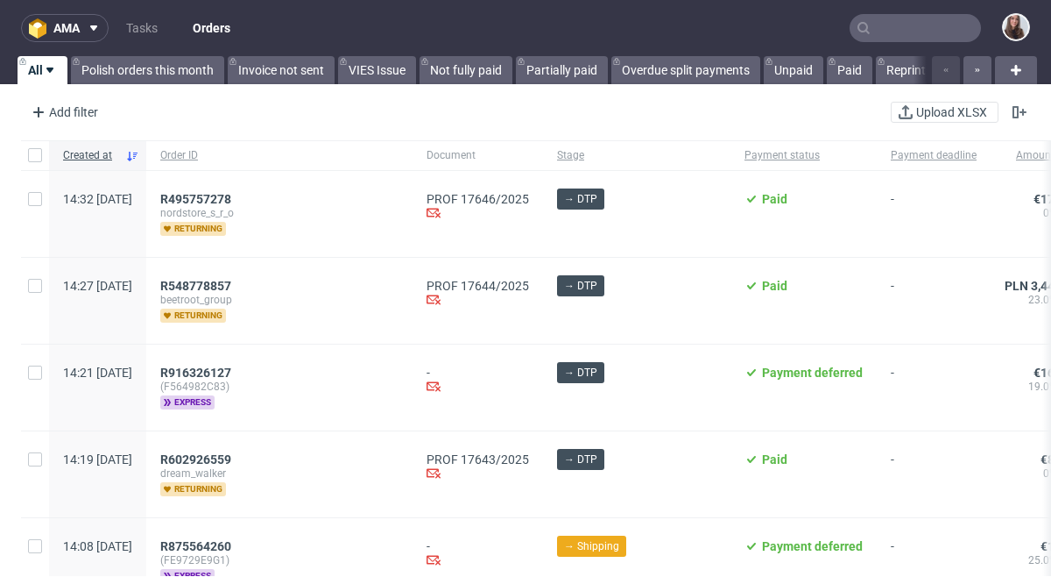
click at [943, 15] on input "text" at bounding box center [915, 28] width 131 height 28
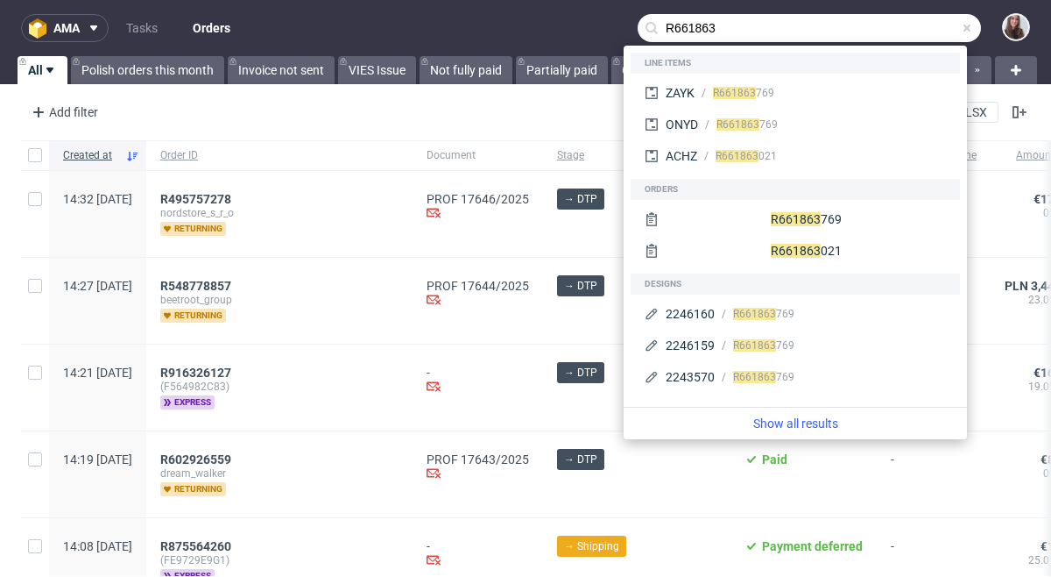
type input "R661863"
click at [773, 91] on div "R661863 769" at bounding box center [743, 93] width 61 height 16
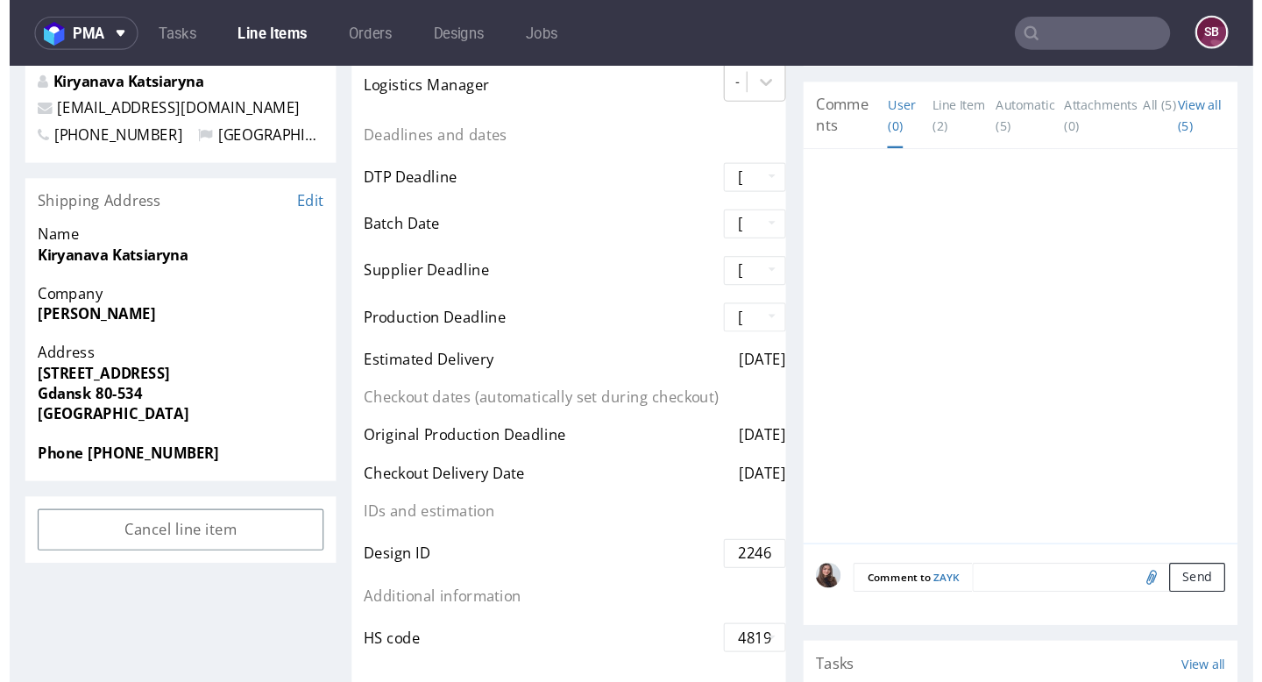
scroll to position [630, 0]
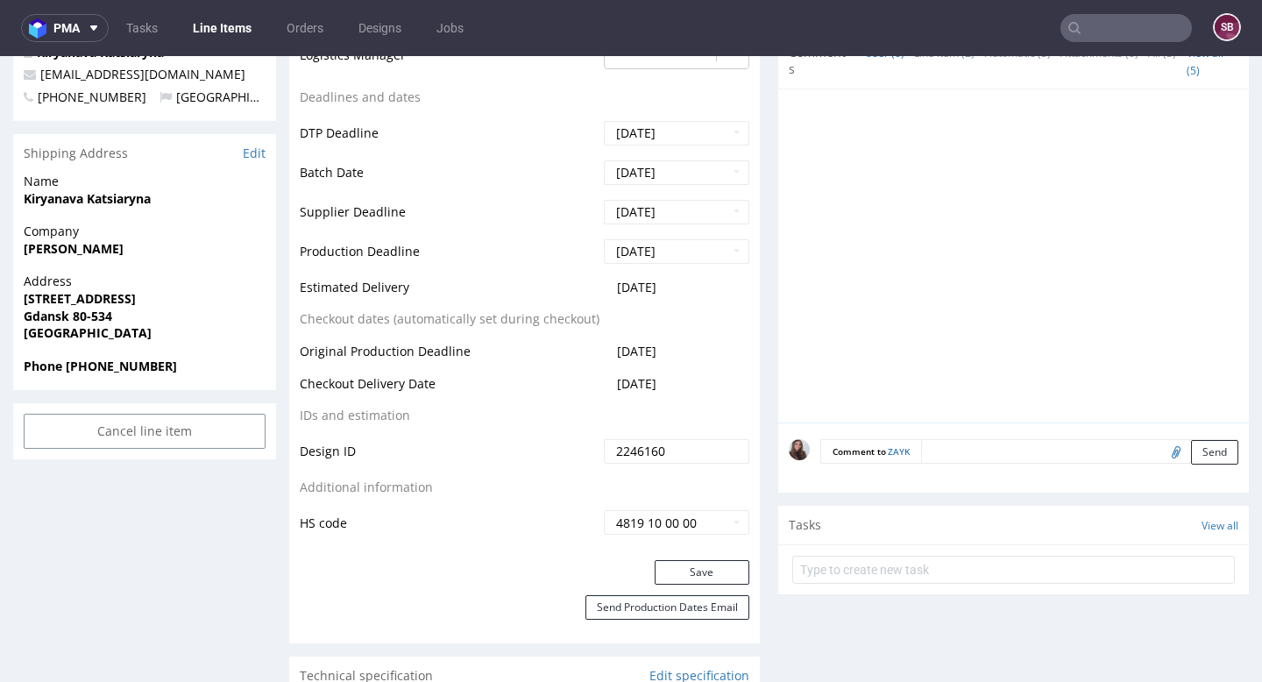
drag, startPoint x: 683, startPoint y: 284, endPoint x: 605, endPoint y: 293, distance: 79.3
click at [605, 293] on td "[DATE]" at bounding box center [674, 293] width 150 height 32
copy span "[DATE]"
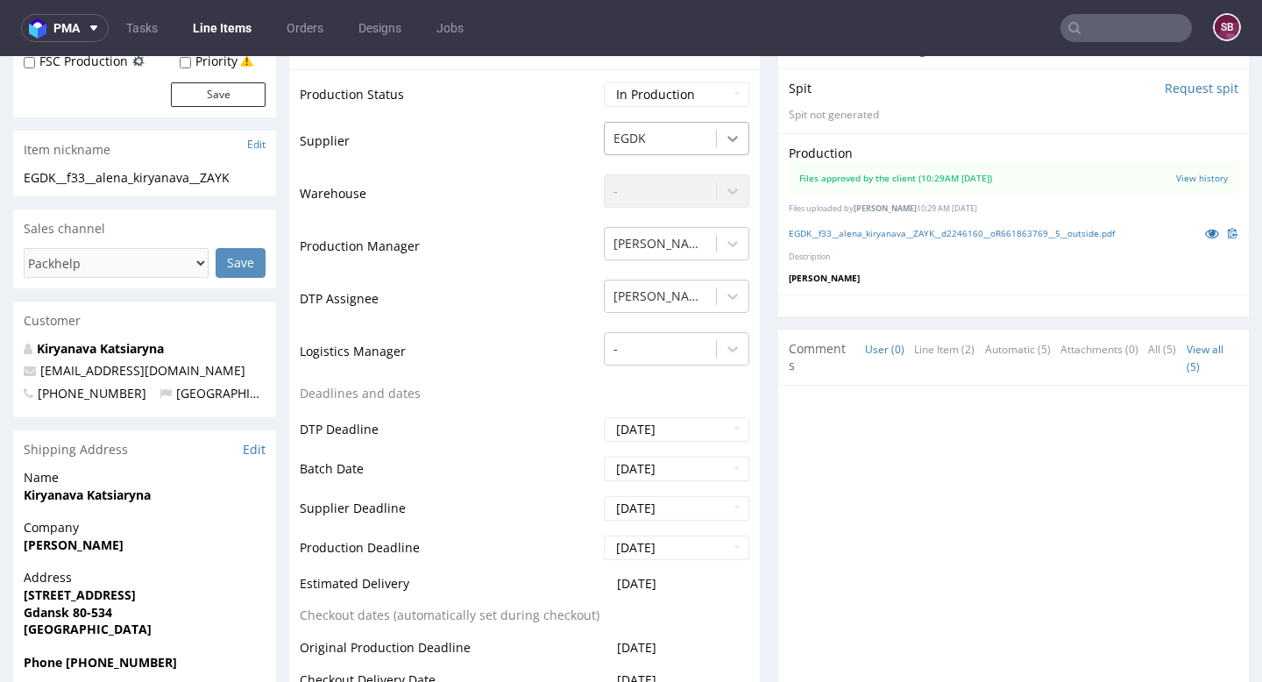
scroll to position [0, 0]
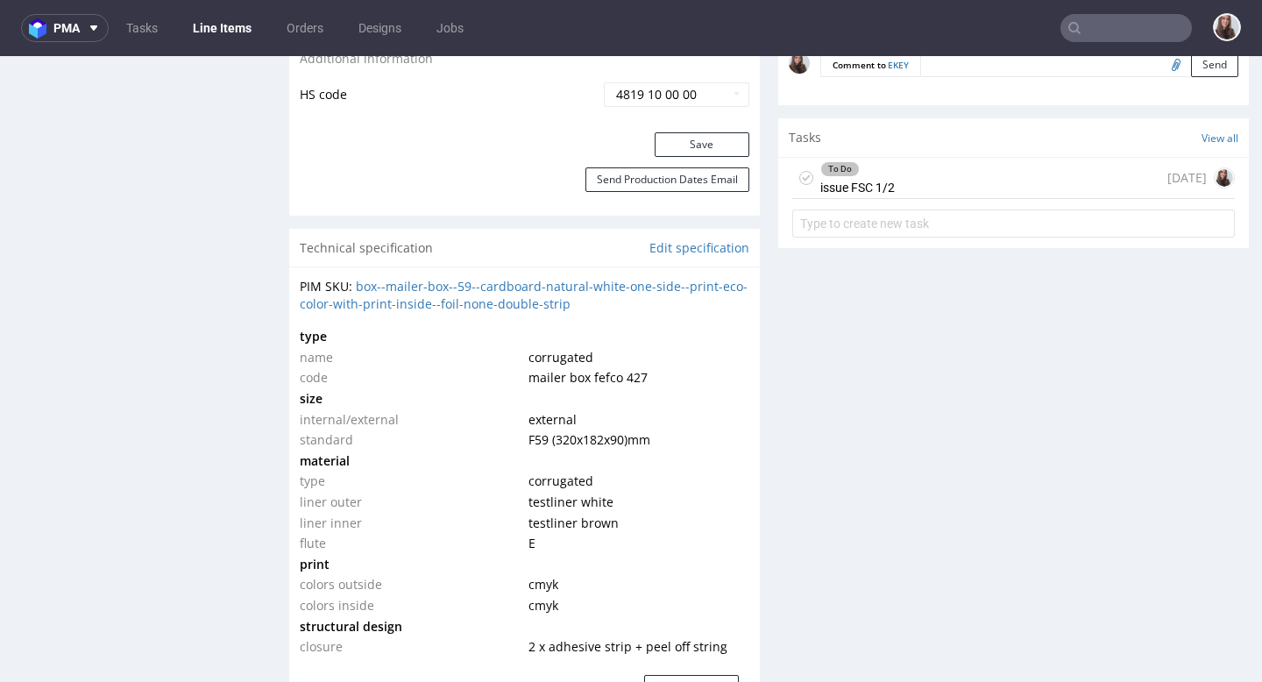
scroll to position [1177, 0]
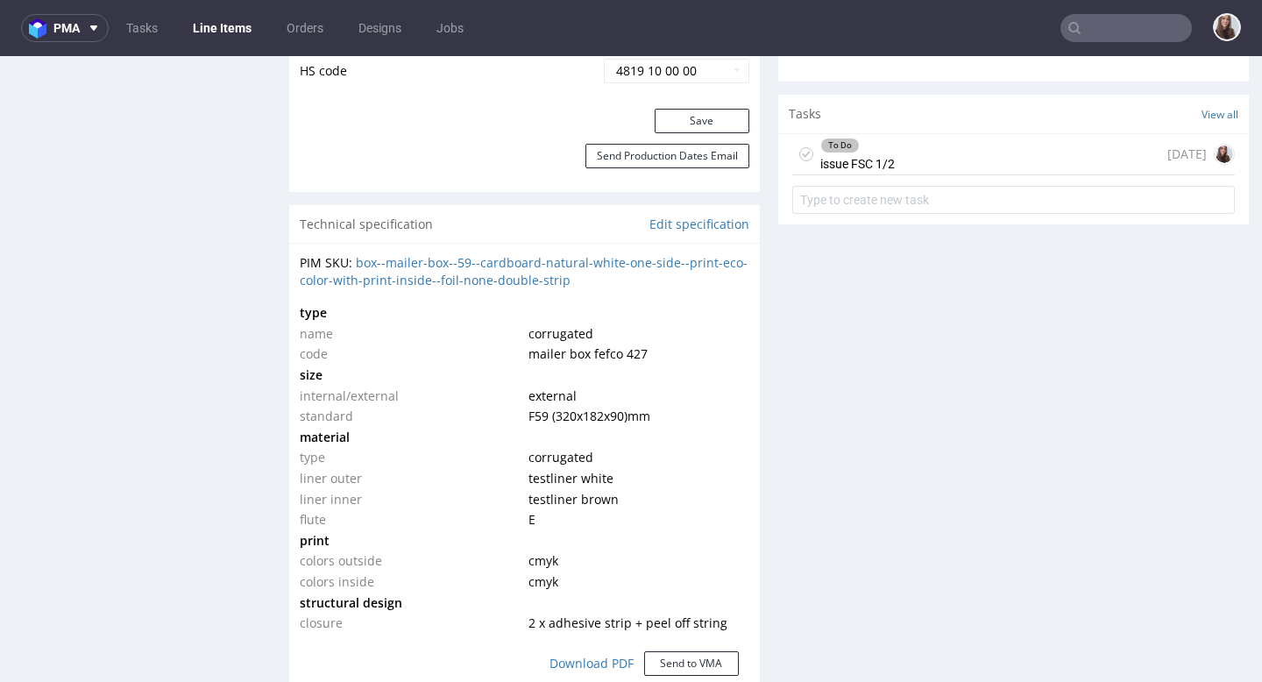
click at [925, 175] on div "To Do issue FSC 1/2 [DATE]" at bounding box center [1013, 154] width 442 height 41
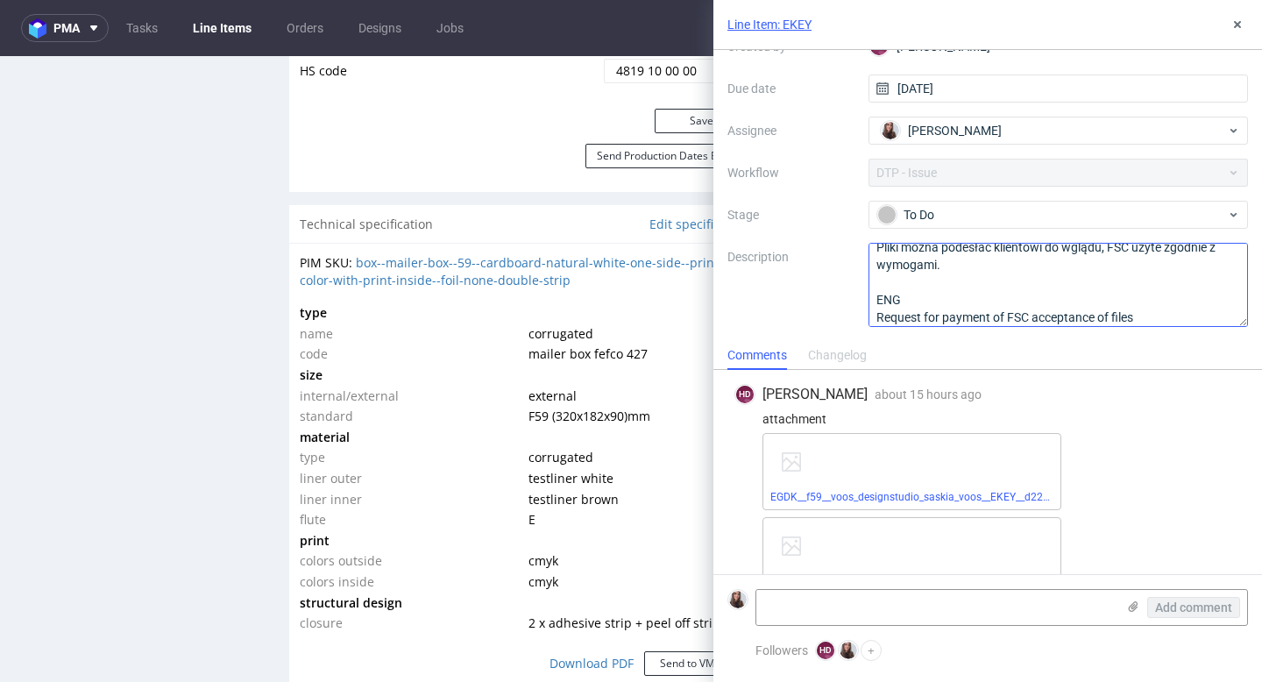
scroll to position [37, 0]
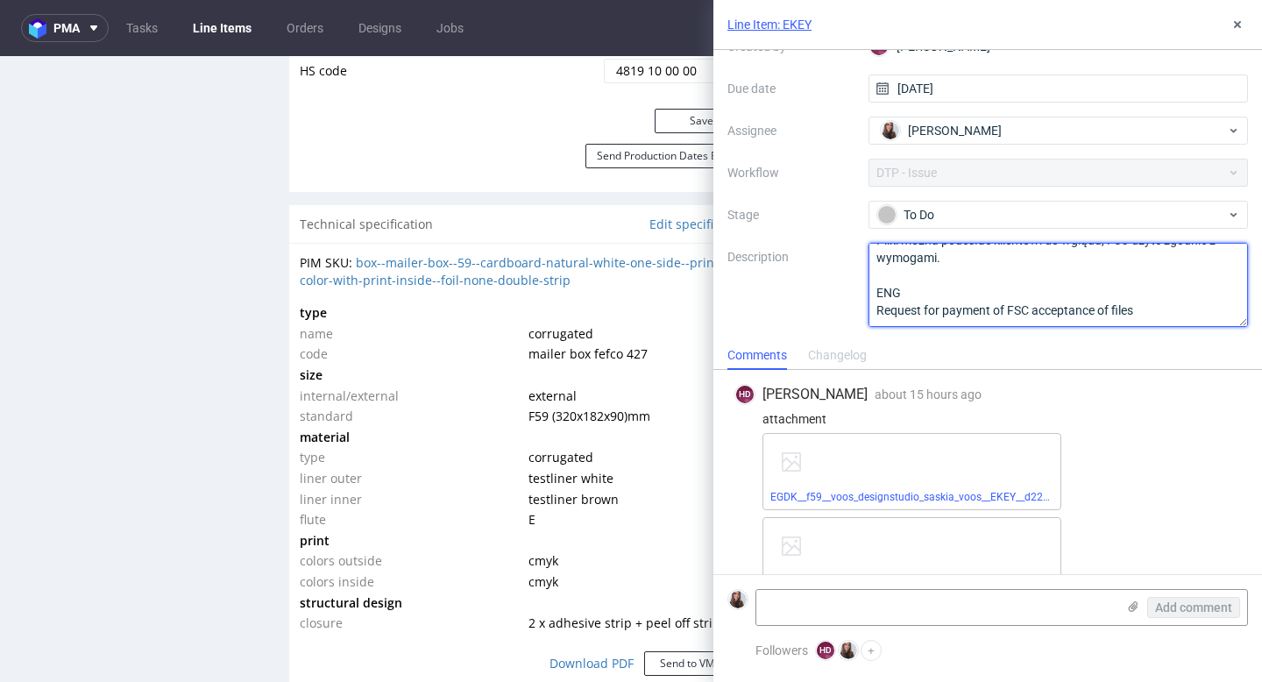
drag, startPoint x: 1169, startPoint y: 306, endPoint x: 824, endPoint y: 225, distance: 354.5
click at [824, 225] on div "Context Line Item: [PERSON_NAME] Created by HD [PERSON_NAME] Due date [DATE] As…" at bounding box center [987, 158] width 520 height 336
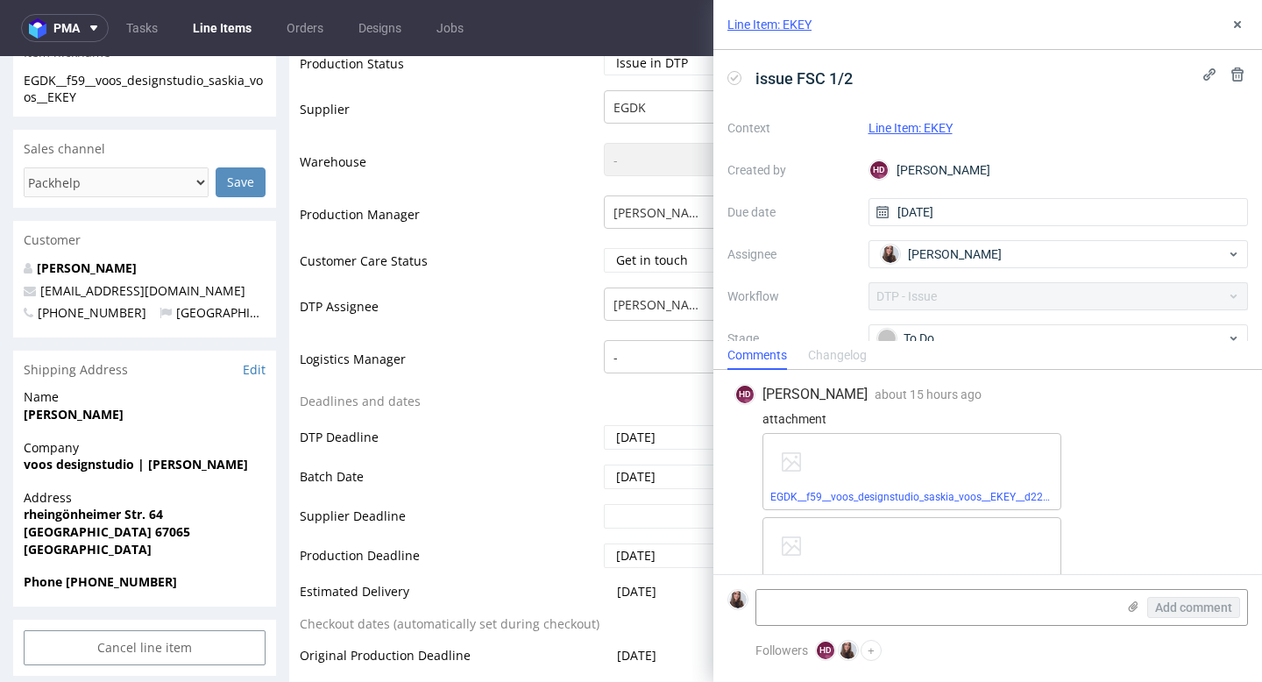
scroll to position [0, 0]
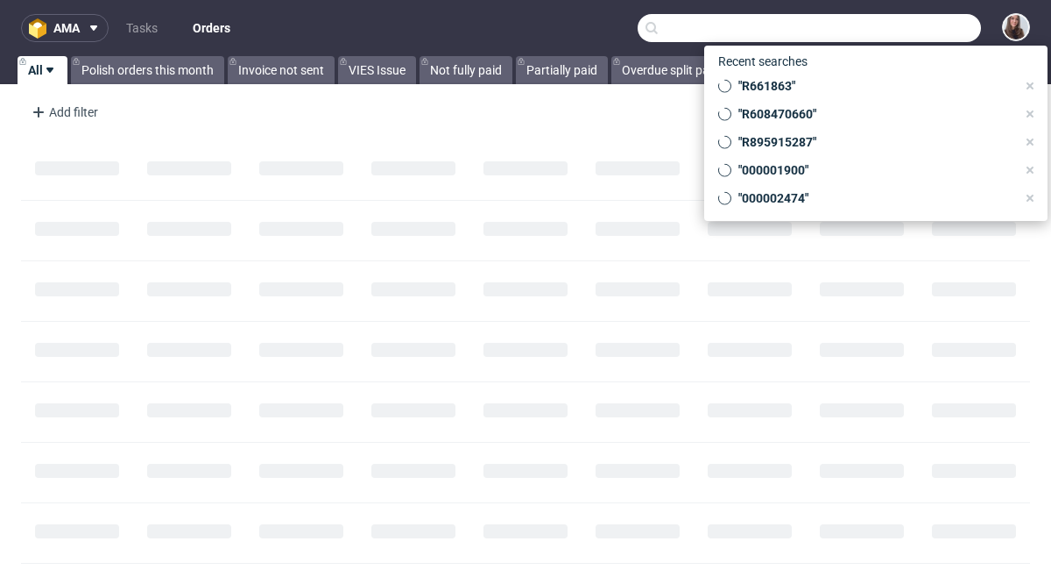
click at [881, 29] on input "text" at bounding box center [809, 28] width 343 height 28
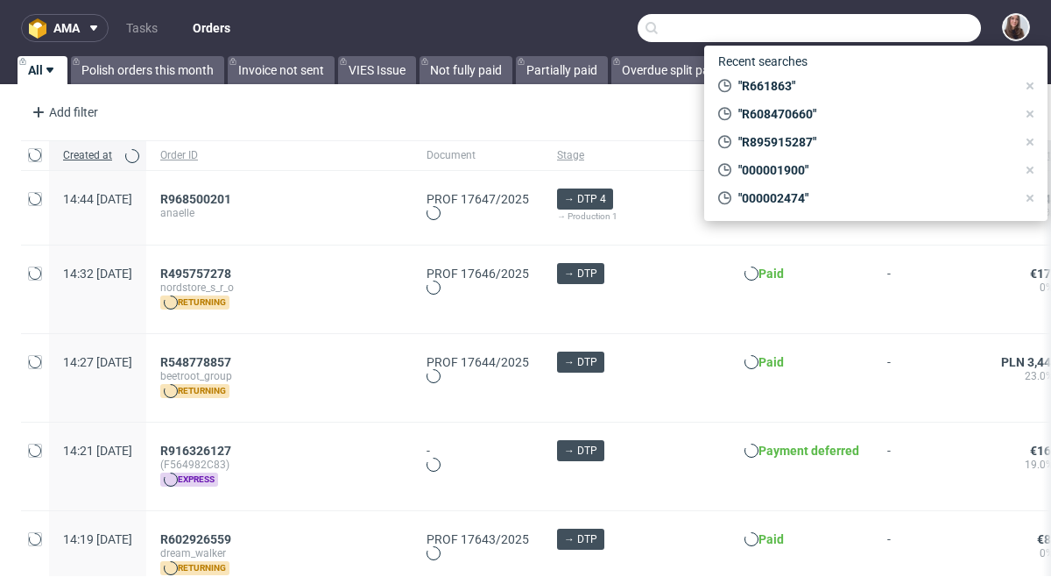
paste input "R386808460"
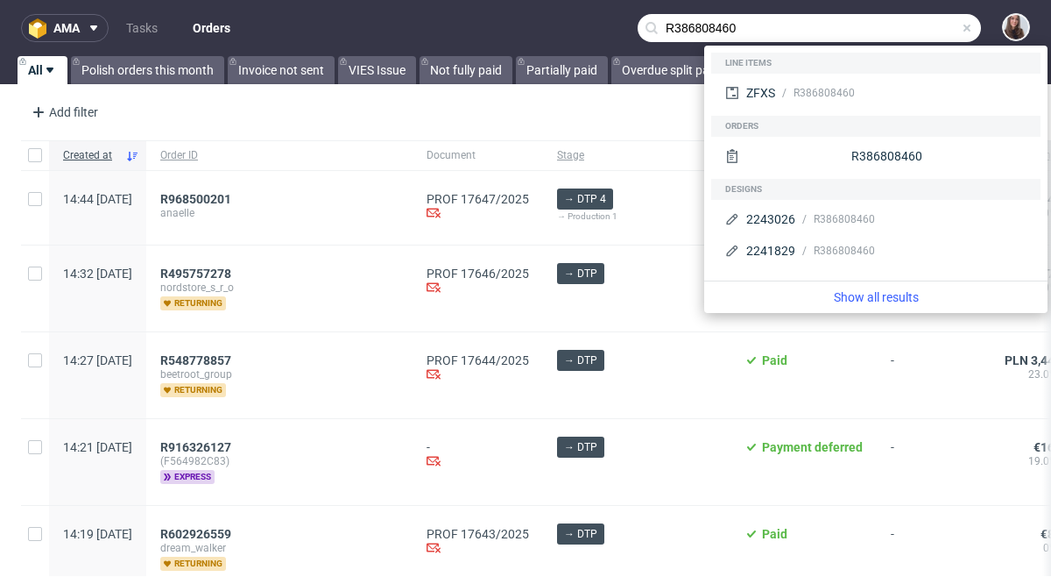
type input "R386808460"
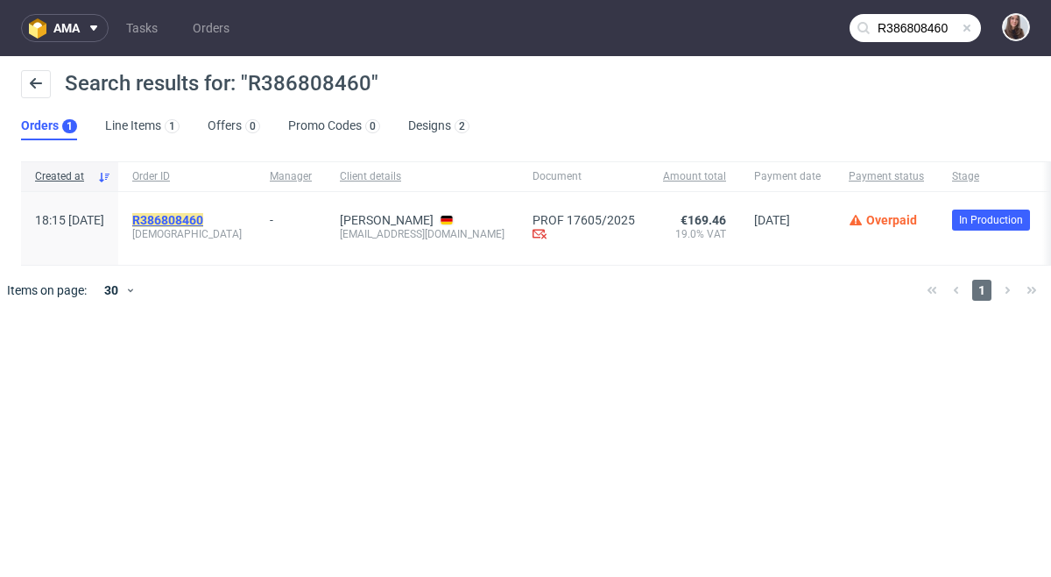
click at [203, 215] on mark "R386808460" at bounding box center [167, 220] width 71 height 14
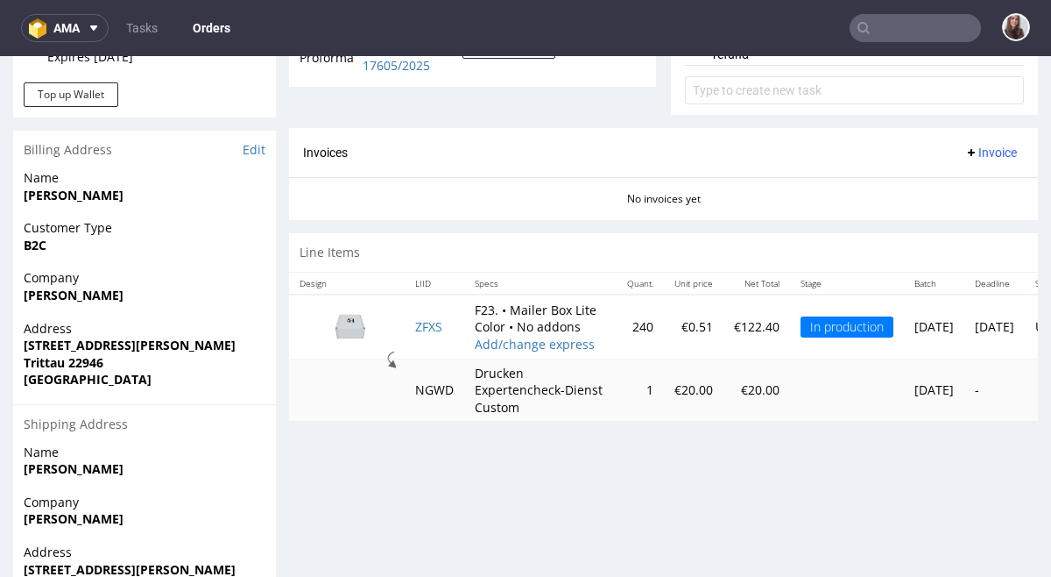
scroll to position [720, 0]
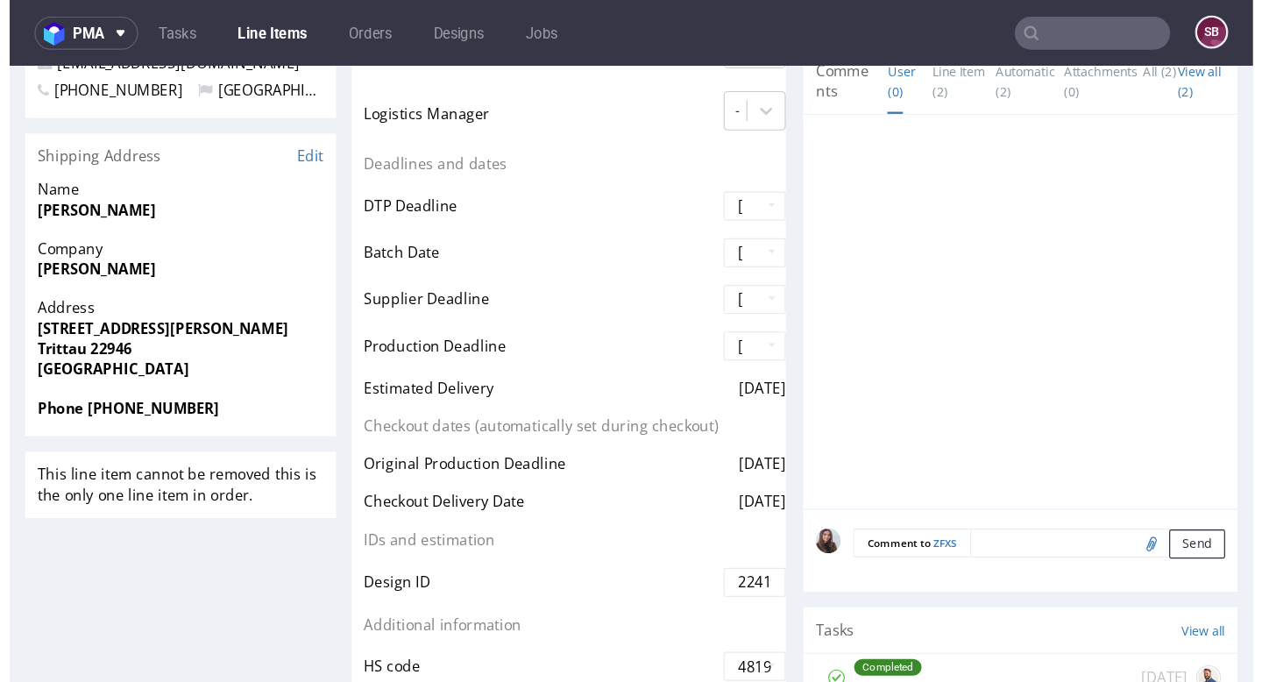
scroll to position [676, 0]
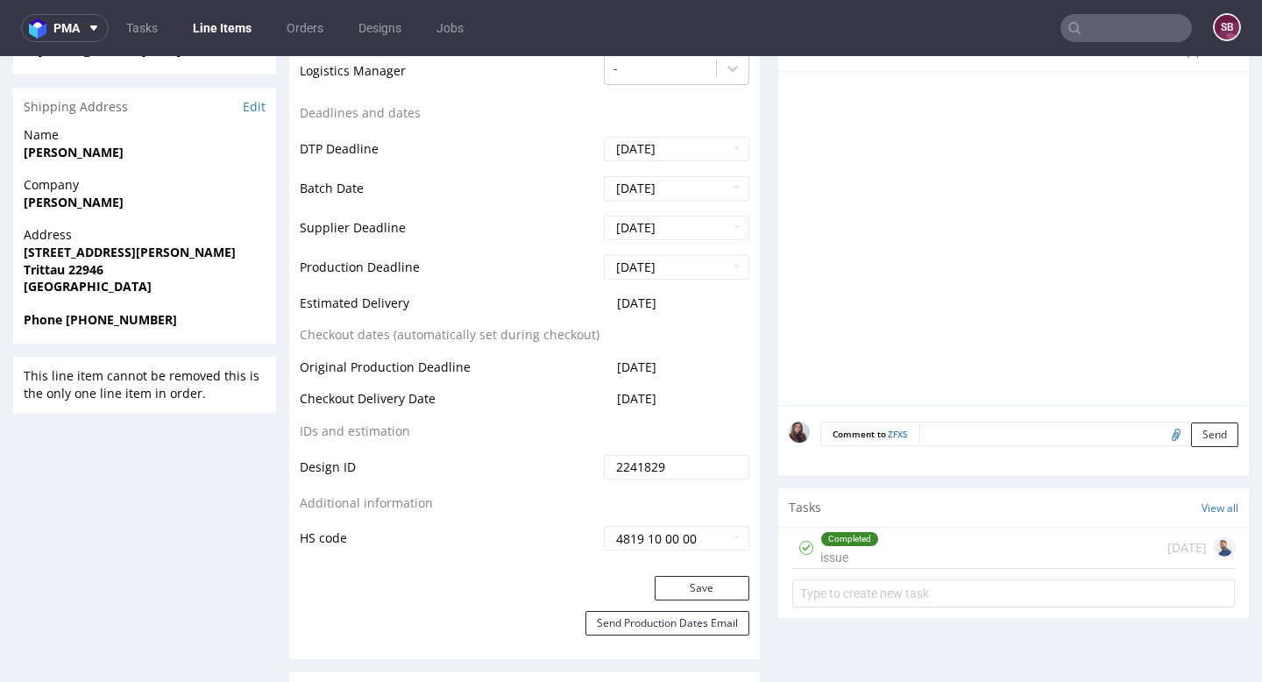
drag, startPoint x: 697, startPoint y: 301, endPoint x: 608, endPoint y: 303, distance: 88.5
click at [608, 303] on td "2025-08-28" at bounding box center [674, 309] width 150 height 32
copy span "2025-08-28"
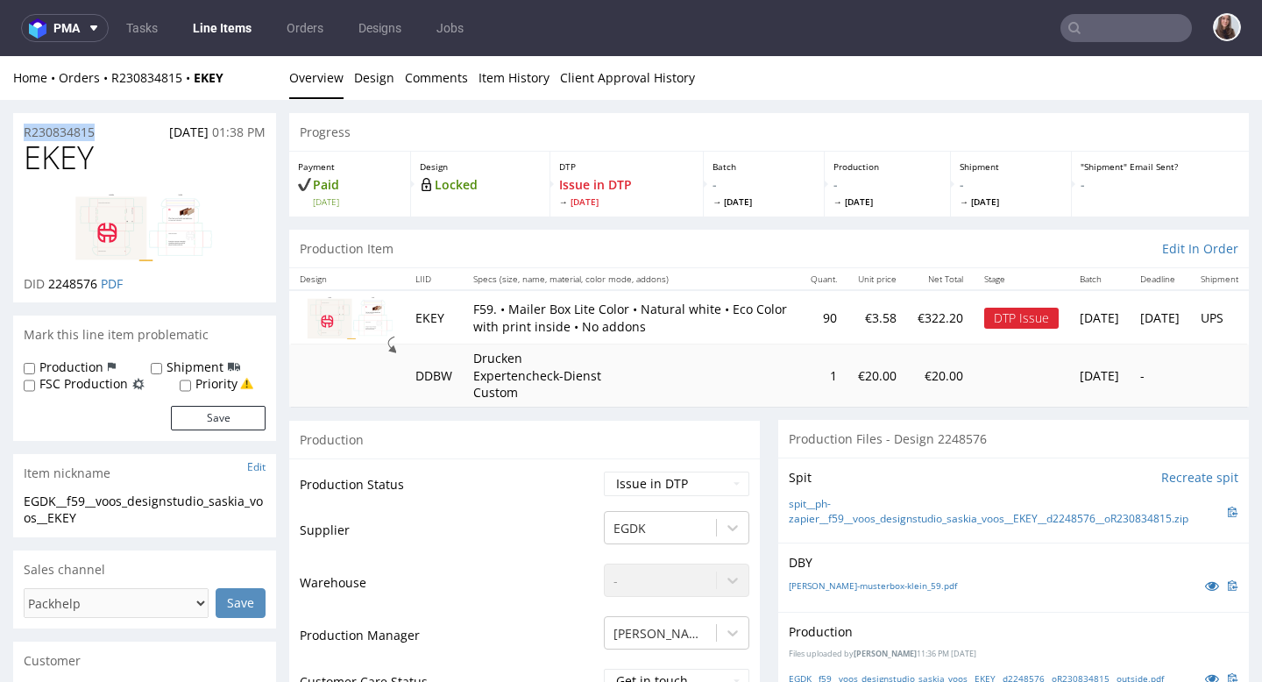
drag, startPoint x: 102, startPoint y: 135, endPoint x: 18, endPoint y: 130, distance: 84.3
click at [18, 130] on div "R230834815 [DATE] 01:38 PM" at bounding box center [144, 127] width 263 height 28
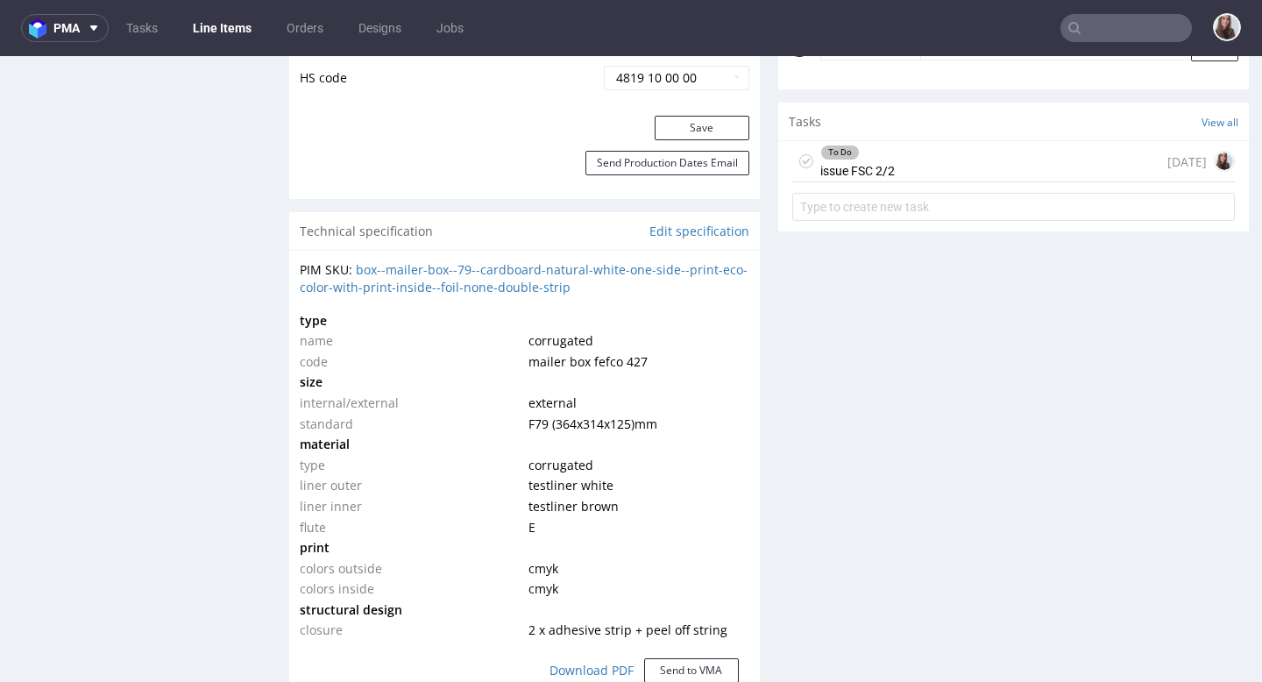
scroll to position [1175, 0]
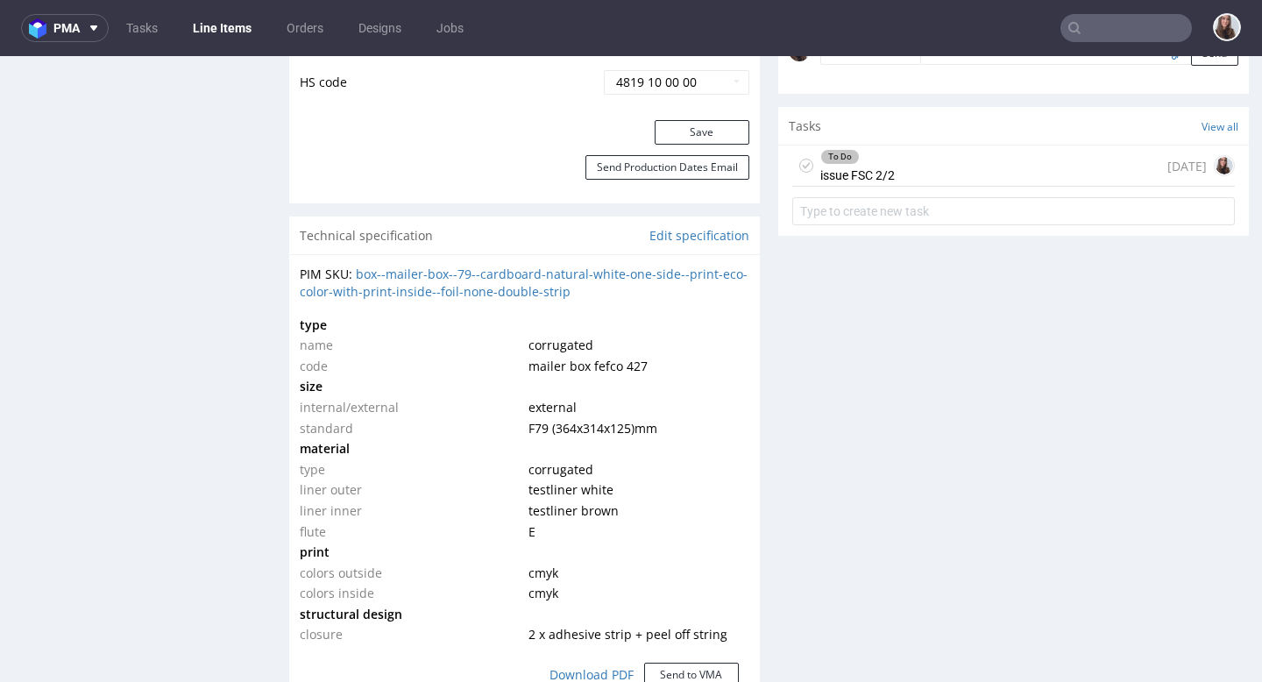
click at [993, 183] on div "To Do issue FSC 2/2 1 day ago" at bounding box center [1013, 165] width 442 height 41
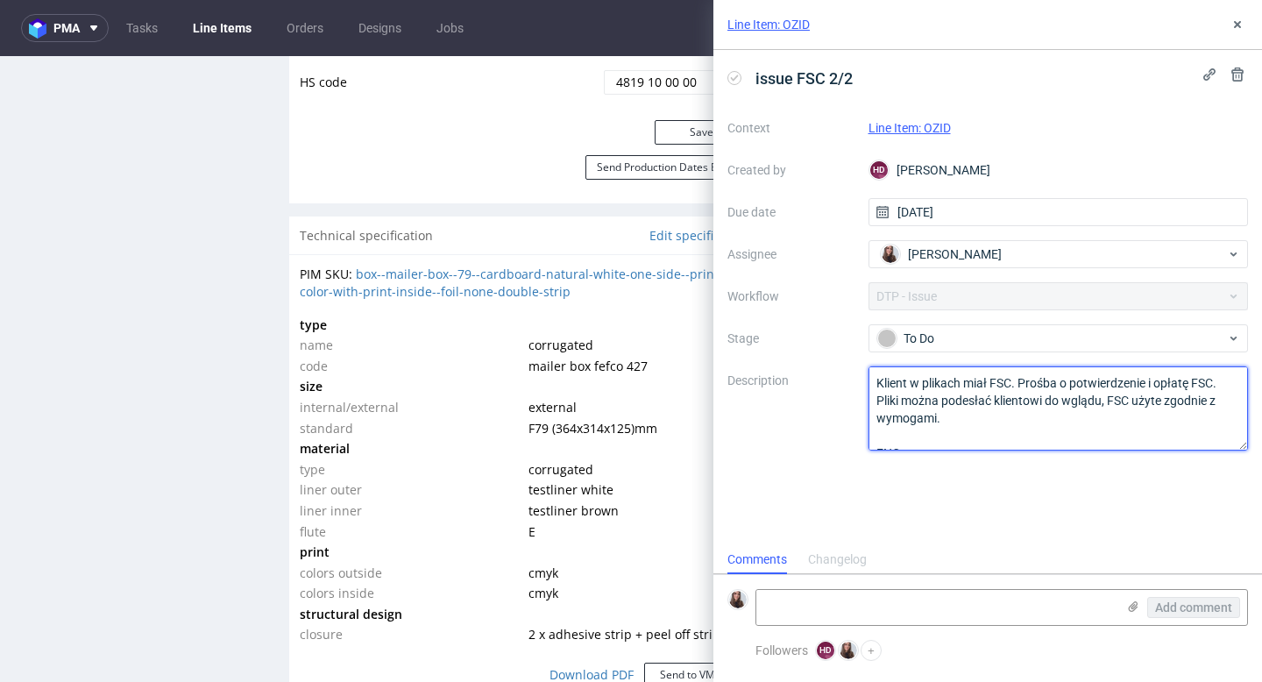
scroll to position [37, 0]
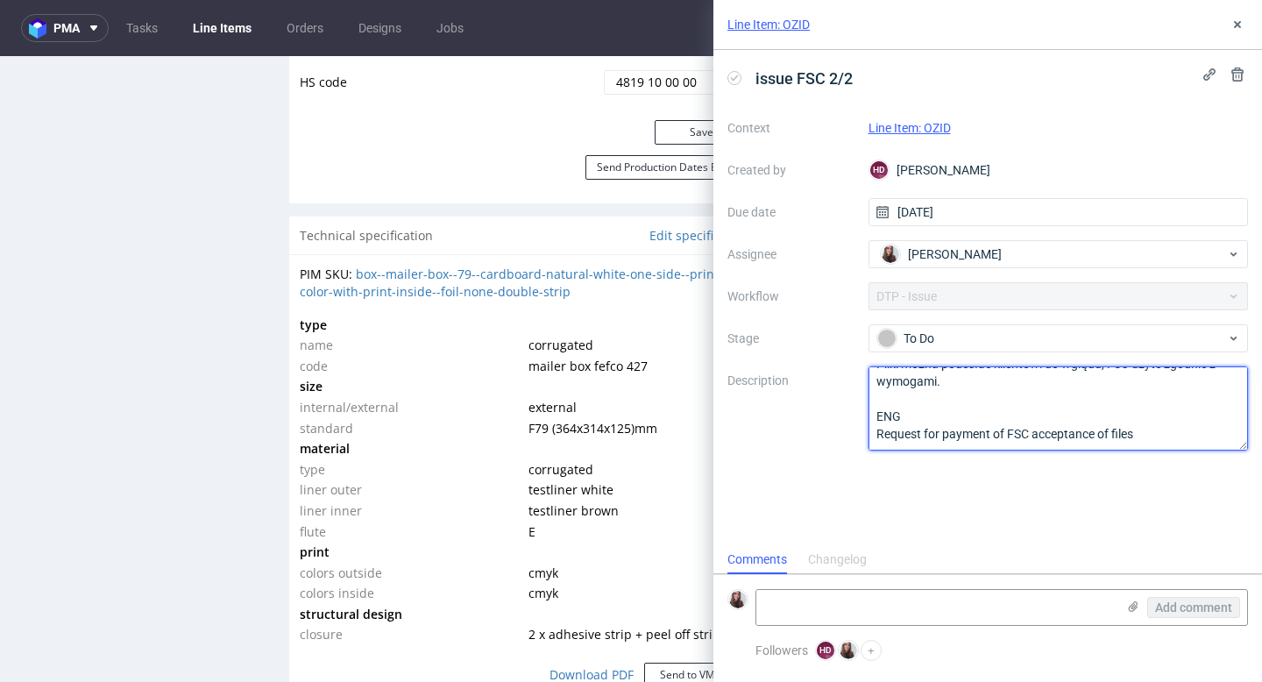
drag, startPoint x: 877, startPoint y: 382, endPoint x: 1045, endPoint y: 450, distance: 181.3
click at [1045, 450] on textarea "Klient w plikach miał FSC. Prośba o potwierdzenie i opłatę FSC. Pliki można pod…" at bounding box center [1058, 408] width 380 height 84
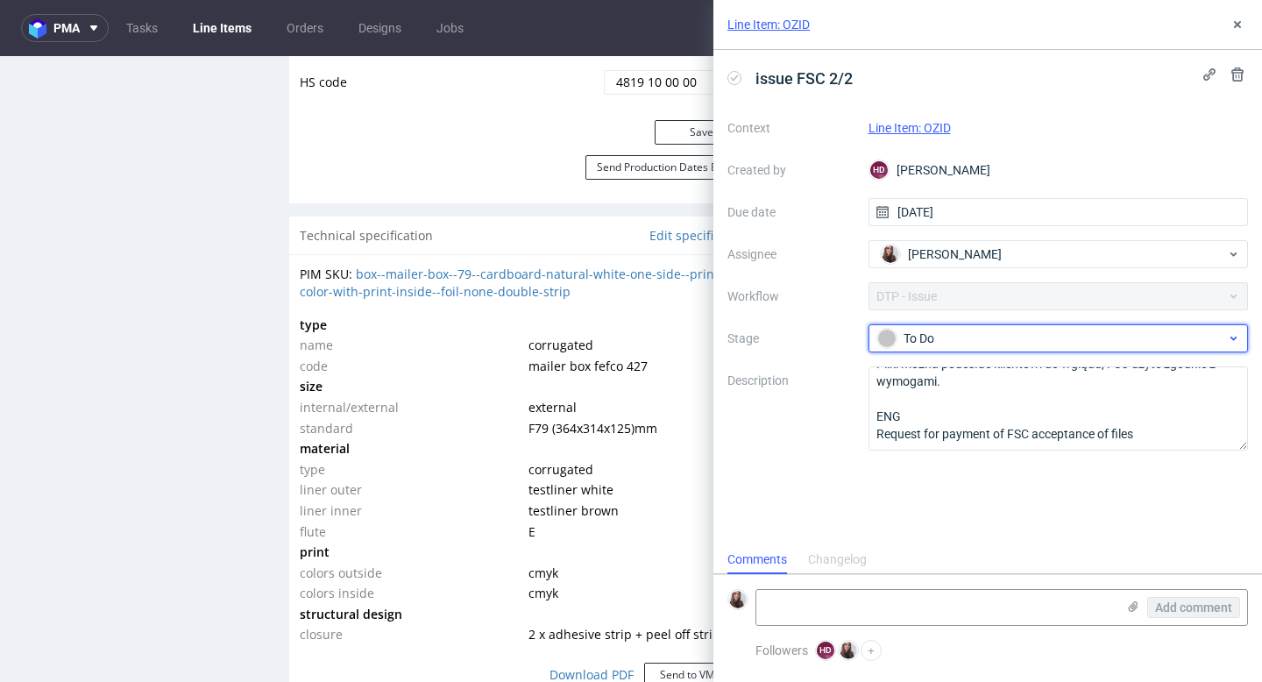
click at [988, 337] on div "To Do" at bounding box center [1051, 338] width 349 height 19
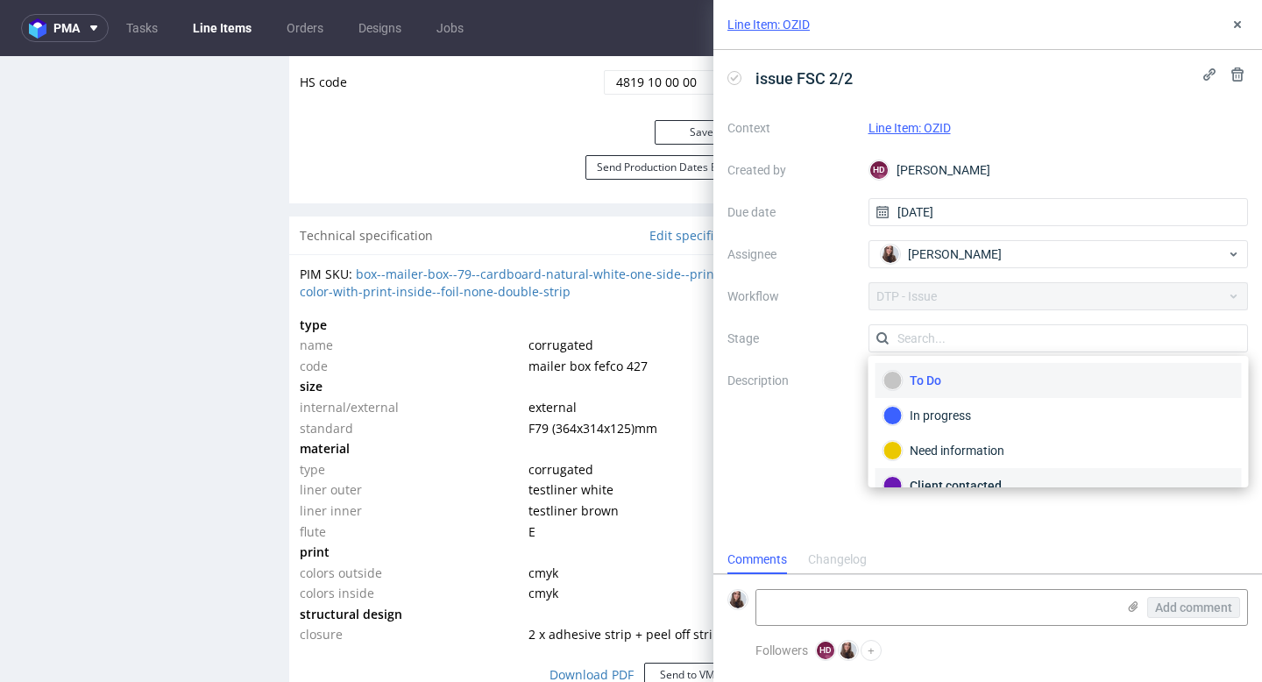
click at [968, 473] on div "Client contacted" at bounding box center [1058, 485] width 366 height 35
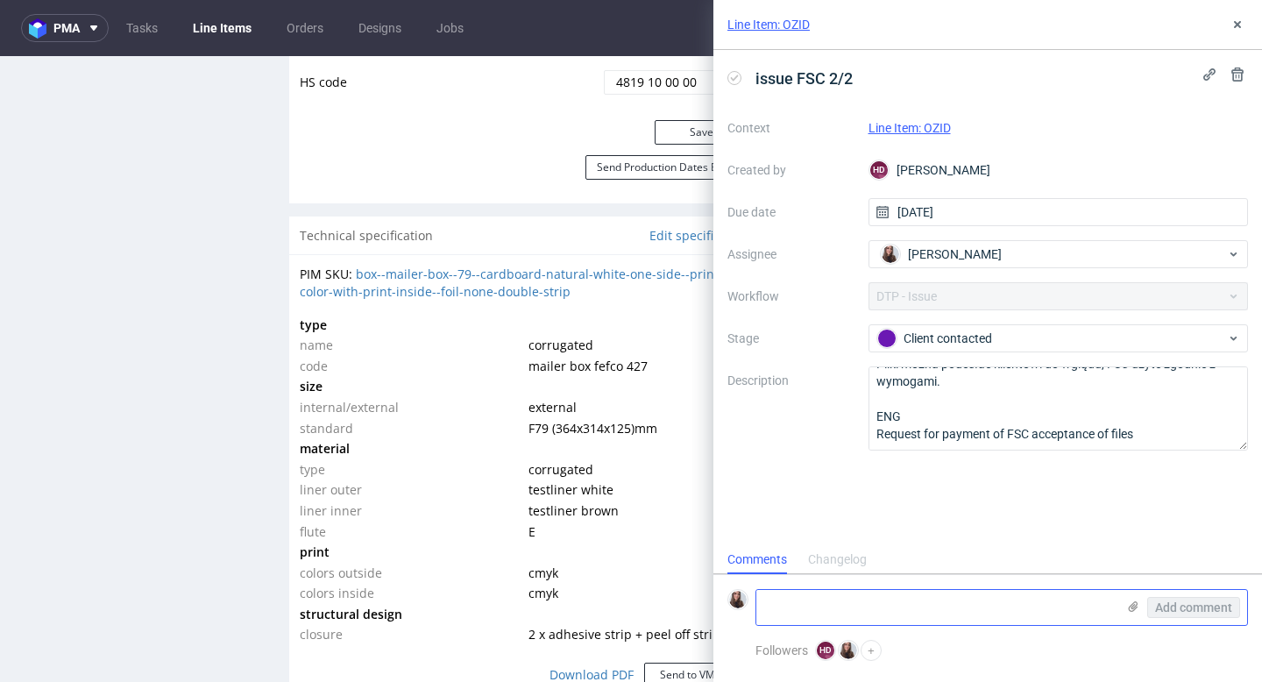
click at [934, 603] on textarea at bounding box center [935, 607] width 359 height 35
paste textarea "https://app-eu1.hubspot.com/contacts/25600958/record/0-5/210143051987/?interact…"
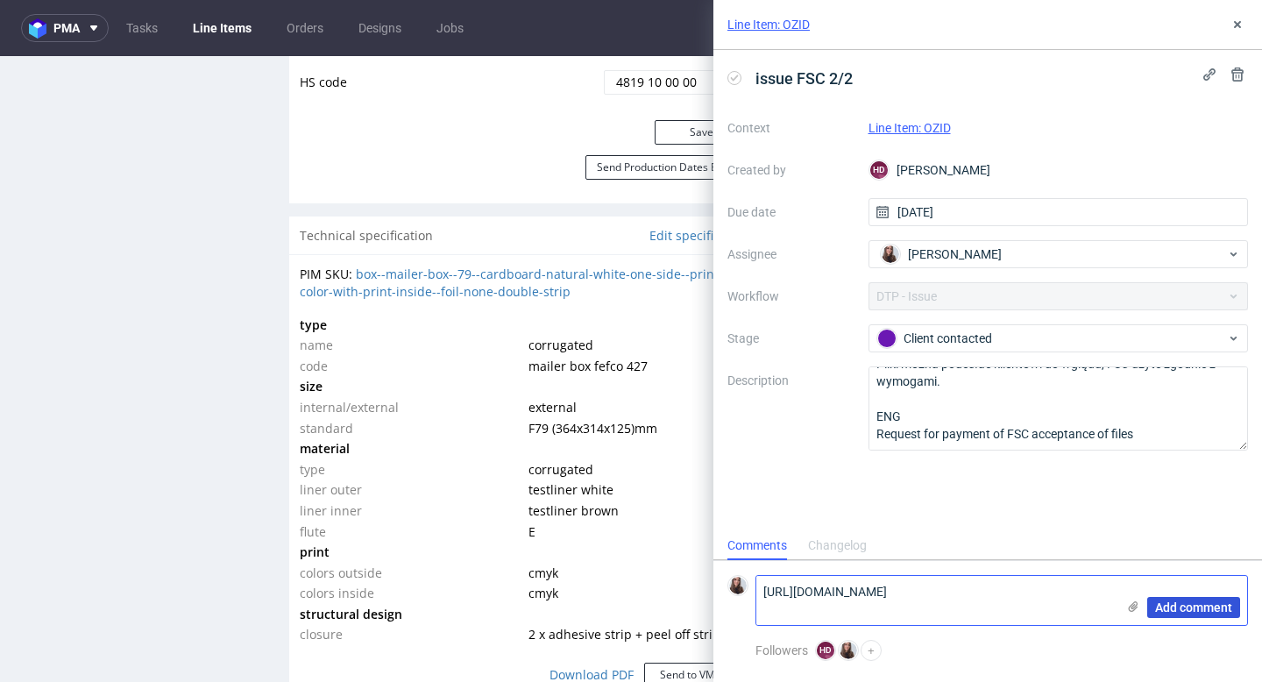
type textarea "https://app-eu1.hubspot.com/contacts/25600958/record/0-5/210143051987/?interact…"
click at [1172, 597] on button "Add comment" at bounding box center [1193, 607] width 93 height 21
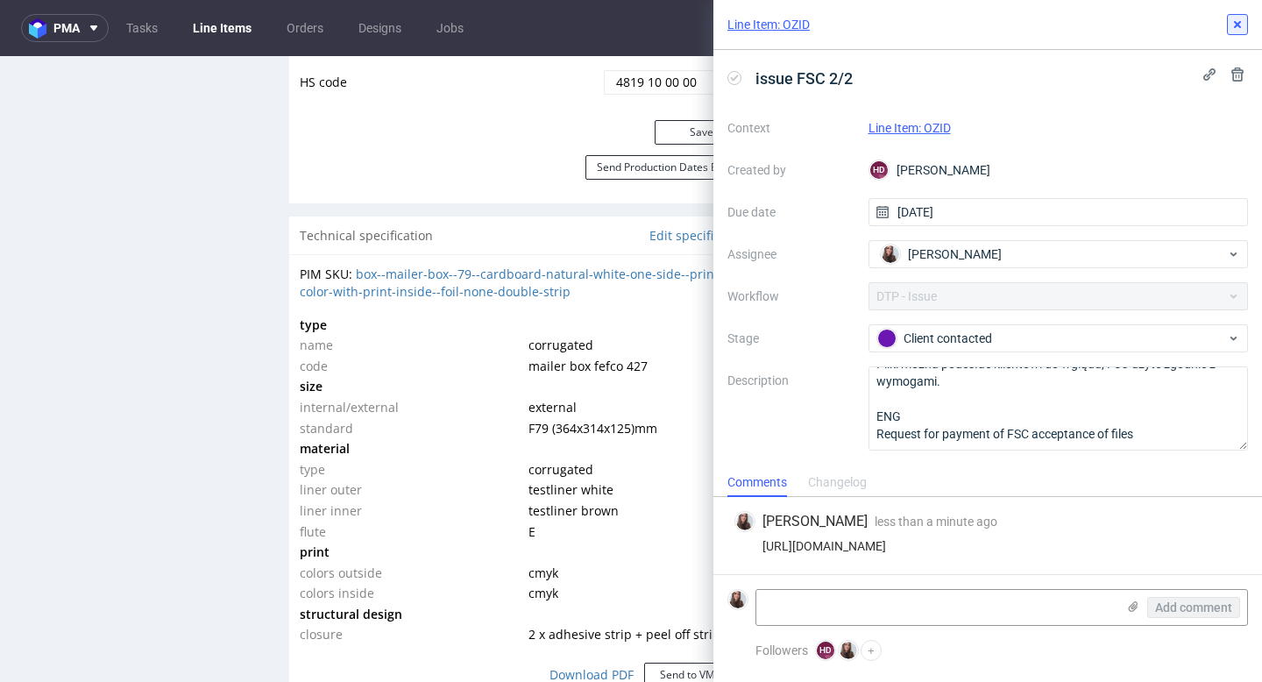
click at [1240, 25] on icon at bounding box center [1237, 25] width 14 height 14
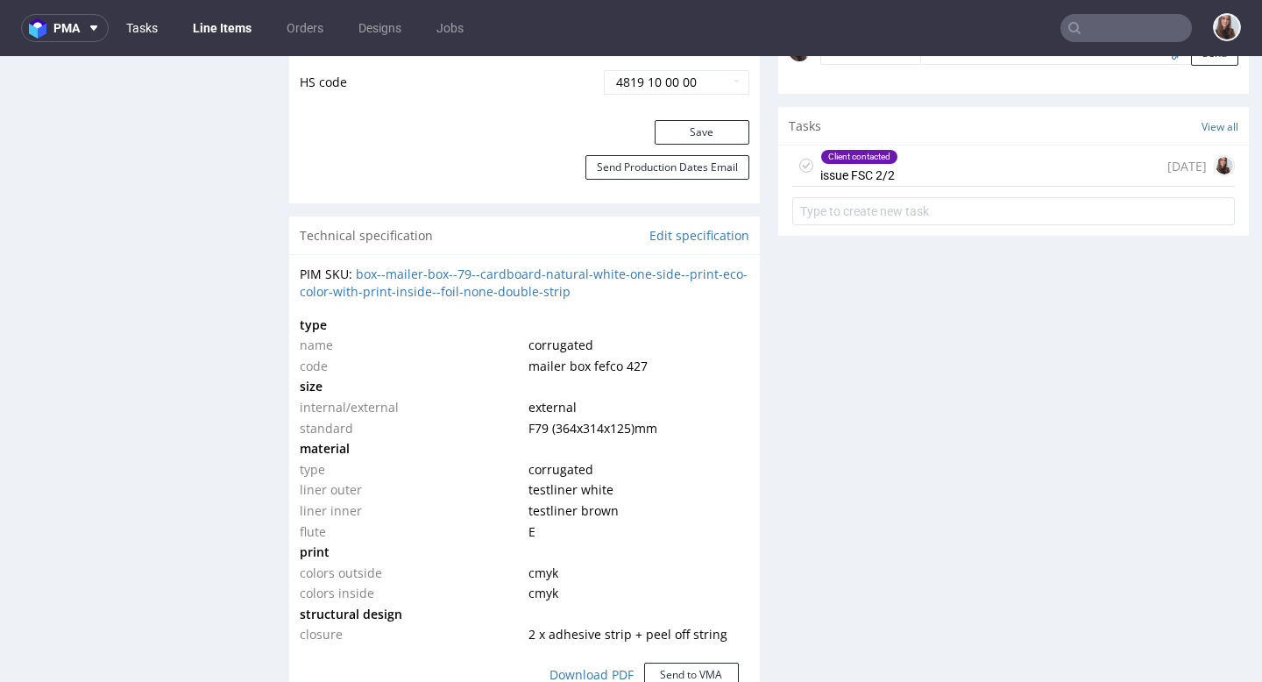
click at [144, 26] on link "Tasks" at bounding box center [142, 28] width 53 height 28
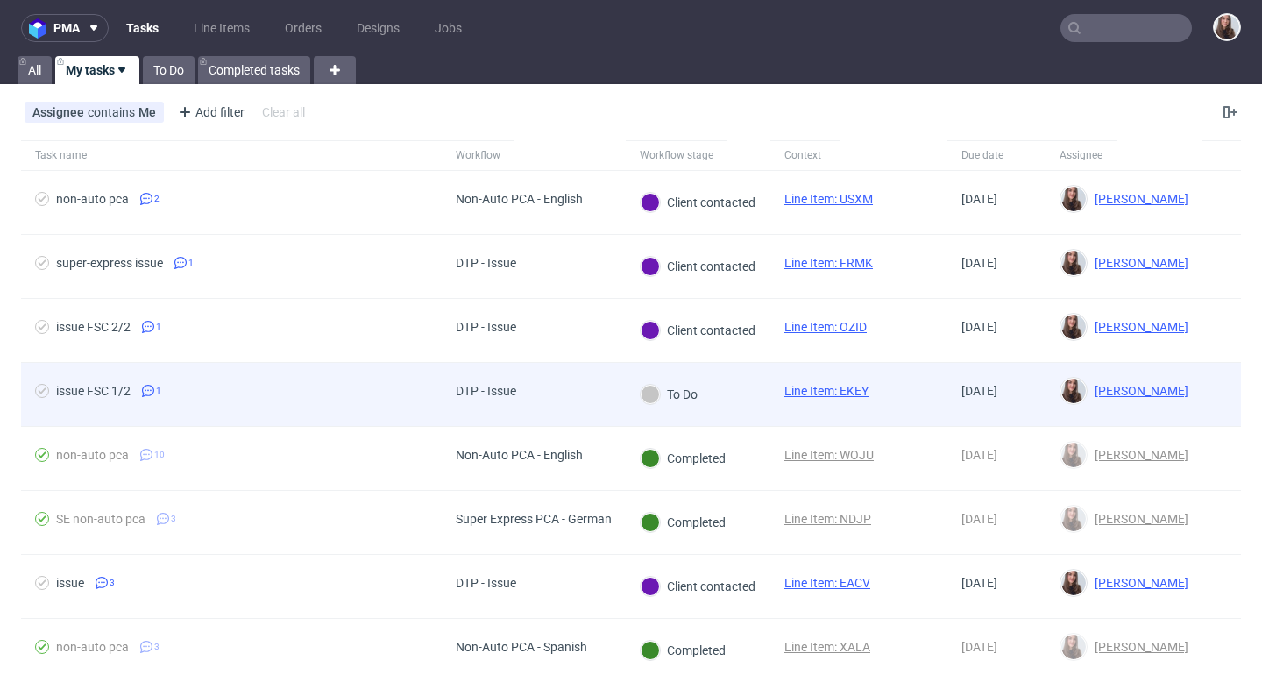
click at [697, 388] on div "To Do" at bounding box center [669, 394] width 57 height 19
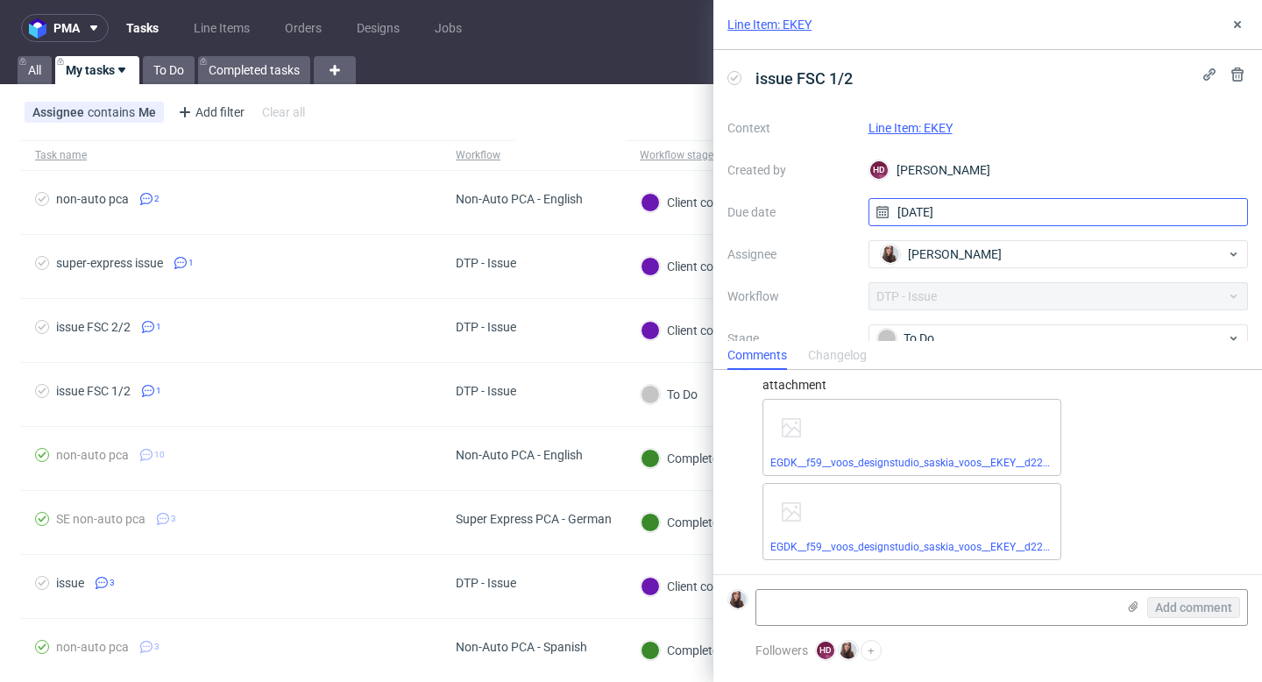
scroll to position [124, 0]
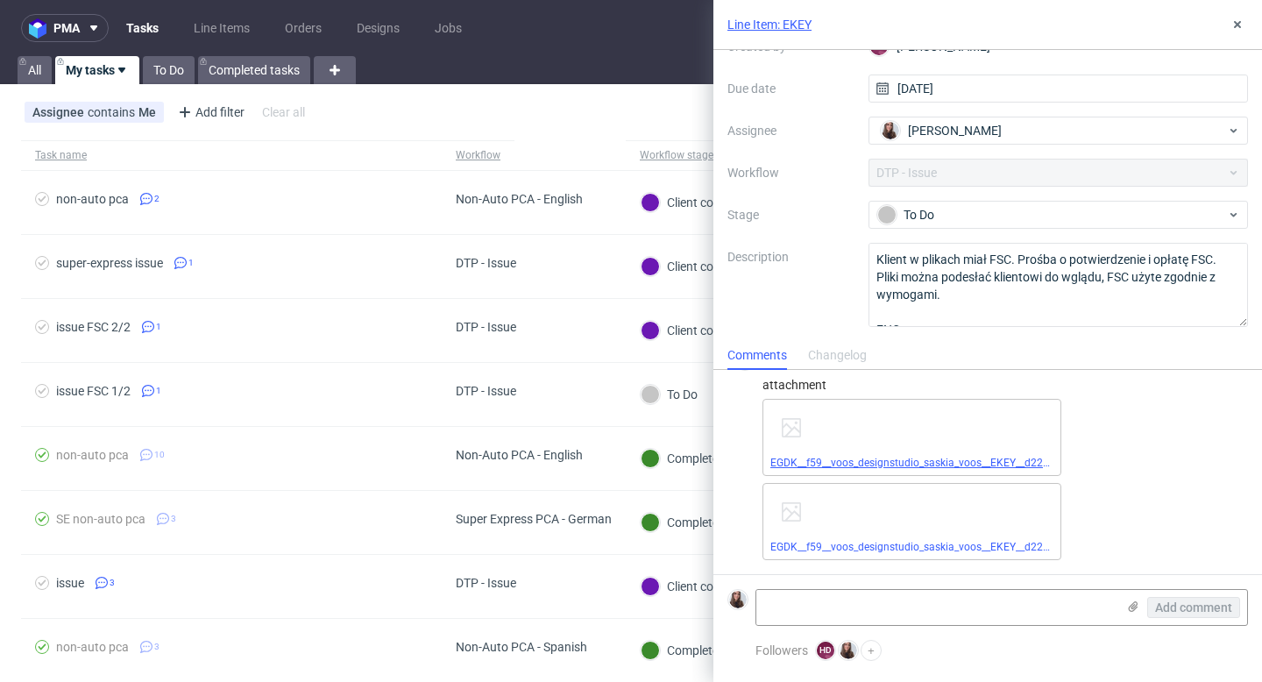
click at [867, 458] on link "EGDK__f59__voos_designstudio_saskia_voos__EKEY__d2248576__oR230834815__inside.p…" at bounding box center [987, 463] width 435 height 12
click at [933, 550] on link "EGDK__f59__voos_designstudio_saskia_voos__EKEY__d2248576__oR230834815__outside.…" at bounding box center [991, 547] width 442 height 12
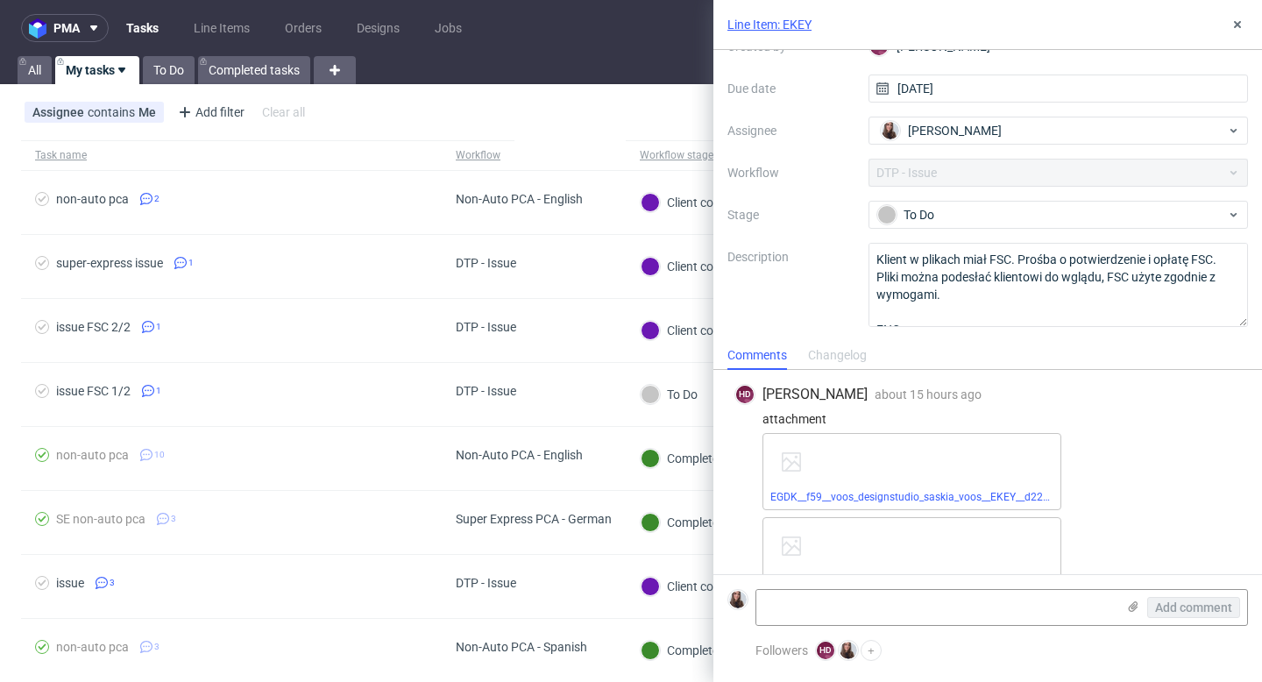
scroll to position [34, 0]
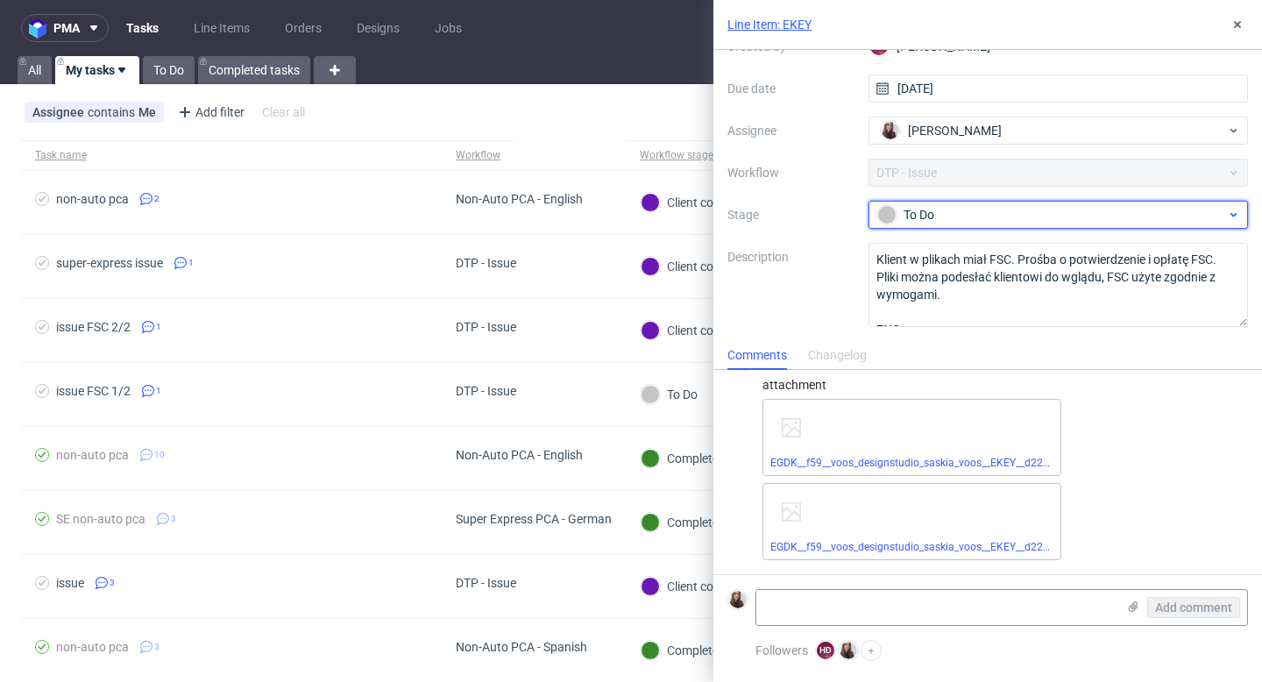
click at [990, 201] on div "To Do" at bounding box center [1058, 215] width 380 height 28
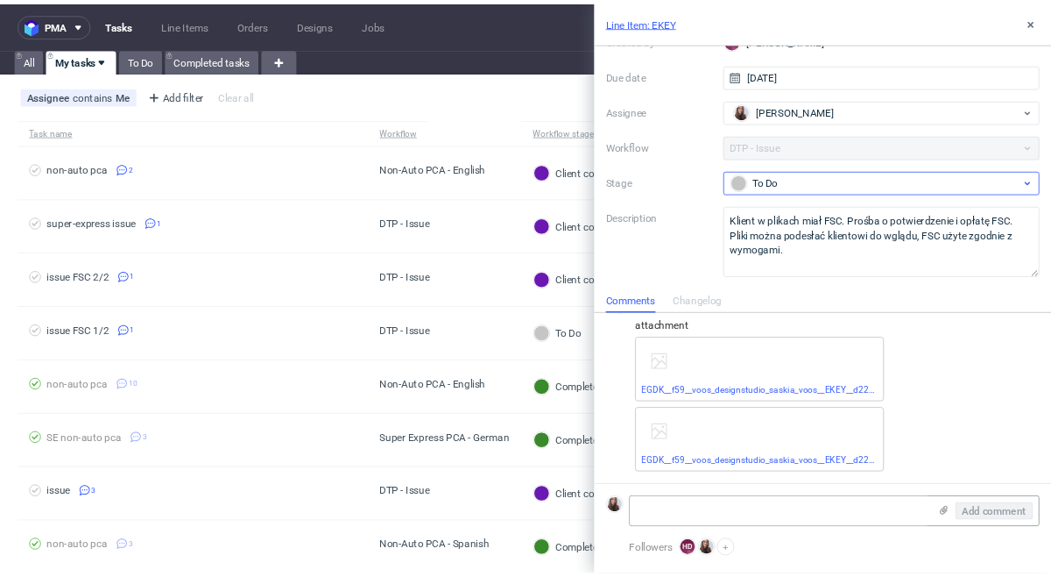
scroll to position [124, 0]
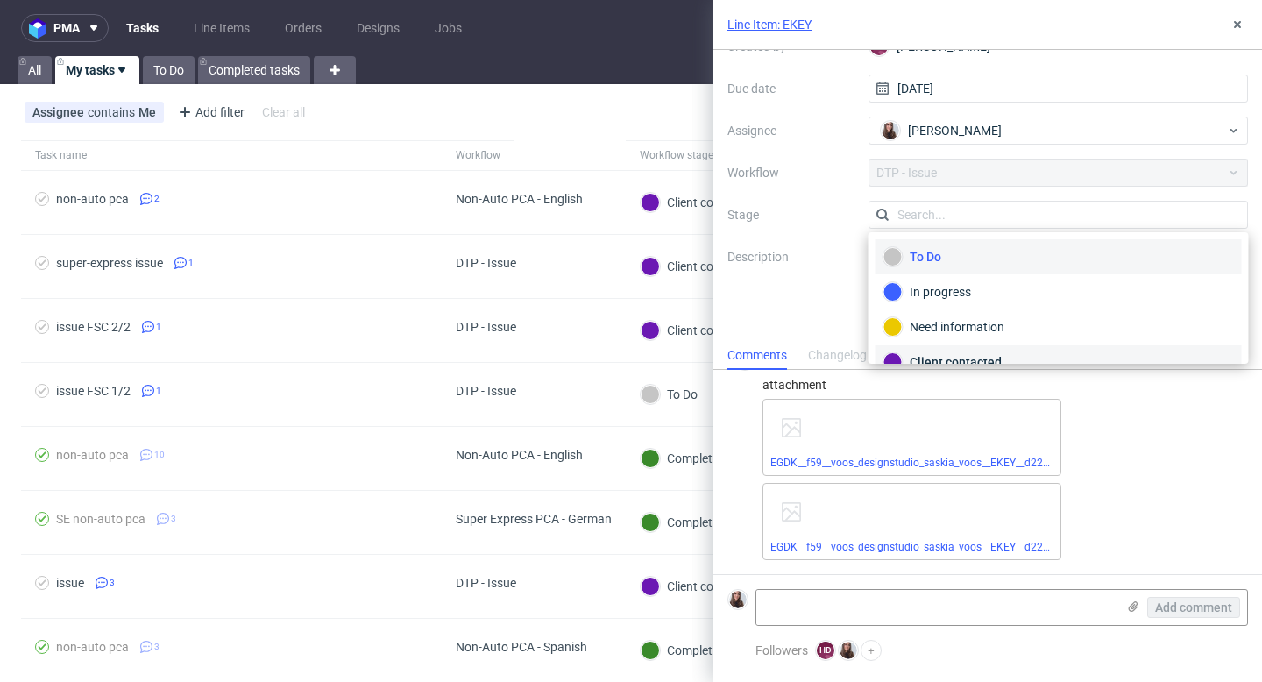
click at [988, 353] on div "Client contacted" at bounding box center [1058, 361] width 350 height 19
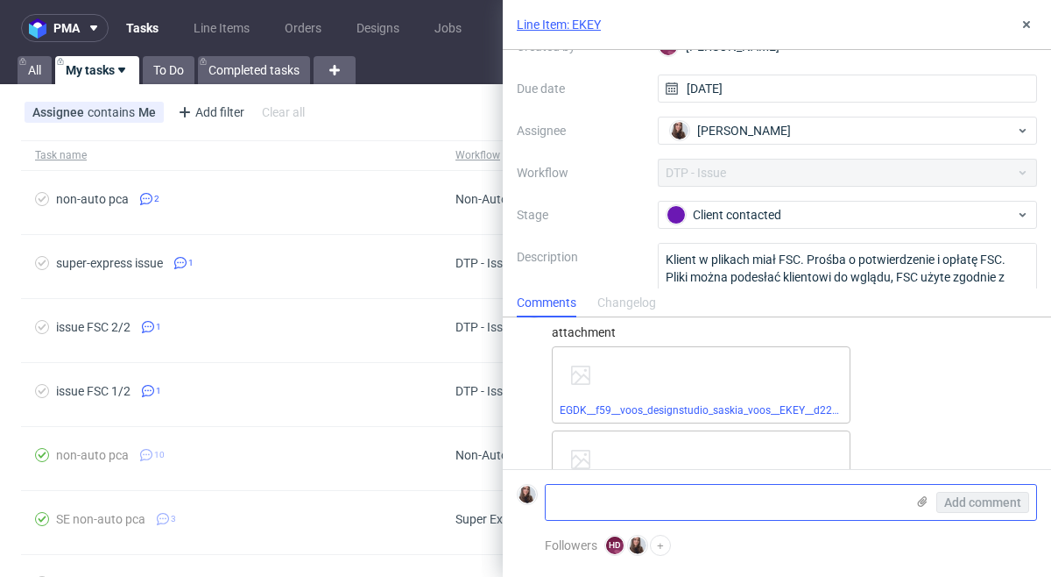
click at [633, 489] on textarea at bounding box center [725, 502] width 359 height 35
paste textarea "https://app-eu1.hubspot.com/contacts/25600958/record/0-5/210143051987/"
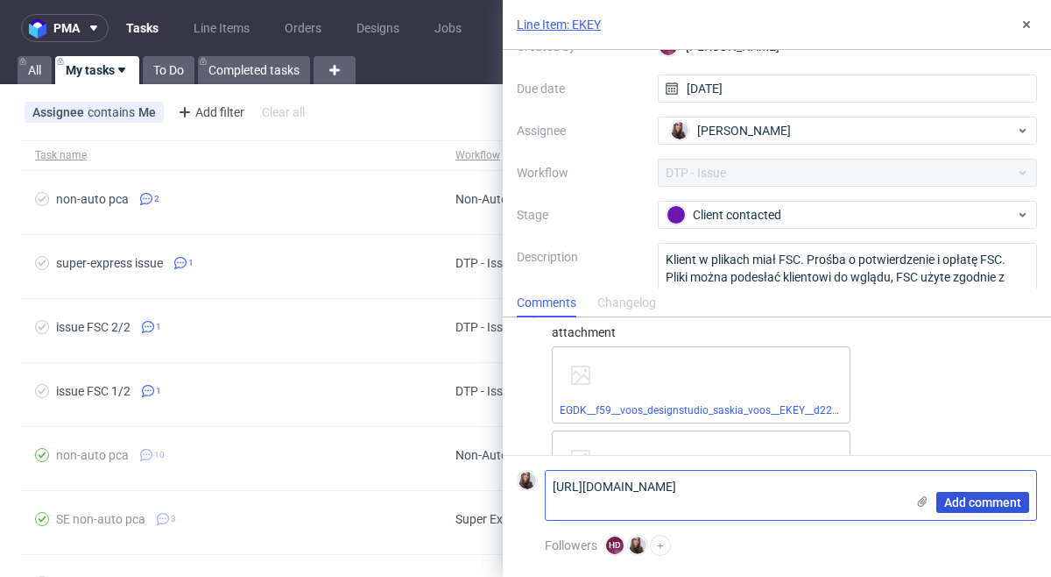
type textarea "https://app-eu1.hubspot.com/contacts/25600958/record/0-5/210143051987/"
click at [990, 503] on span "Add comment" at bounding box center [983, 502] width 77 height 12
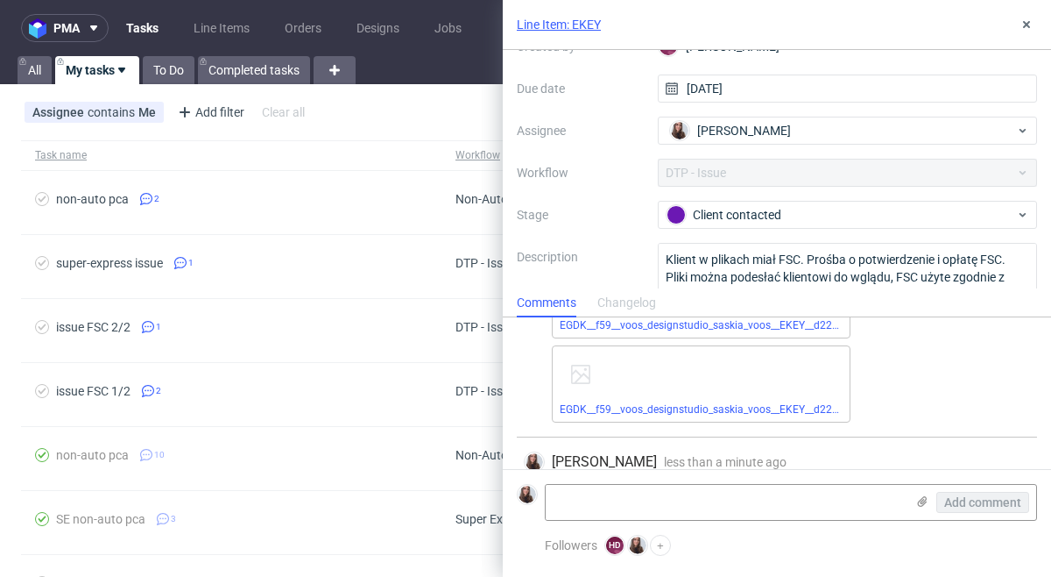
scroll to position [165, 0]
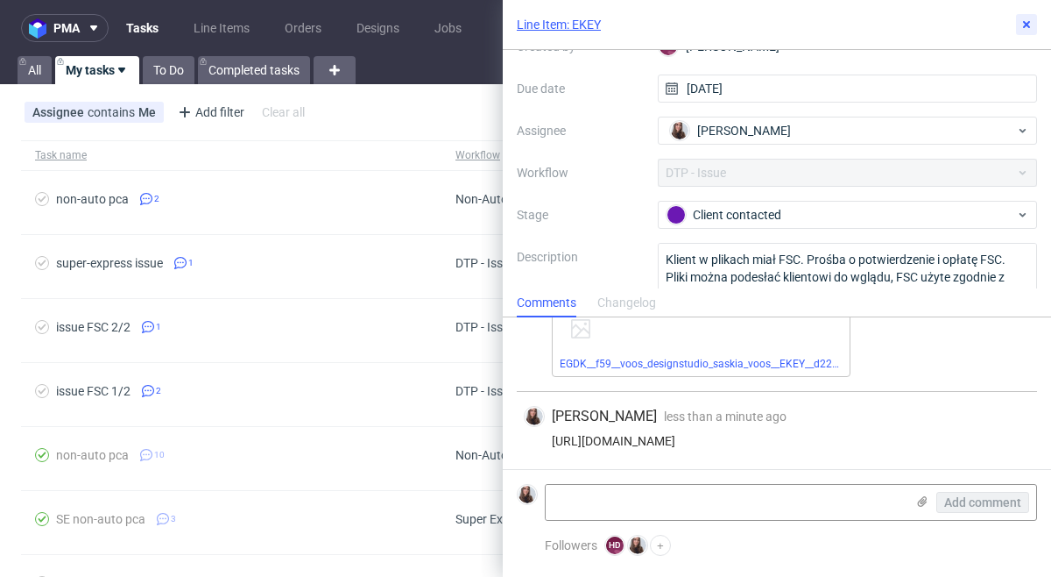
click at [1027, 27] on icon at bounding box center [1027, 25] width 14 height 14
